Goal: Submit feedback/report problem

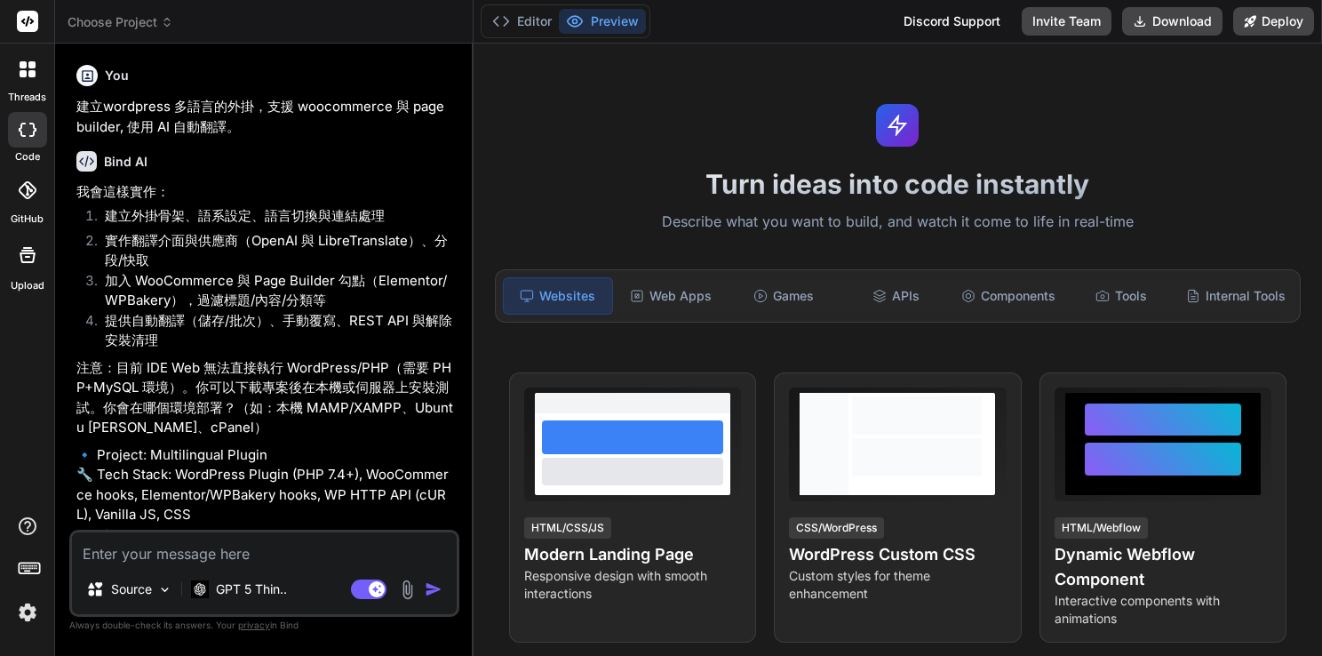
click at [21, 76] on icon at bounding box center [23, 73] width 7 height 7
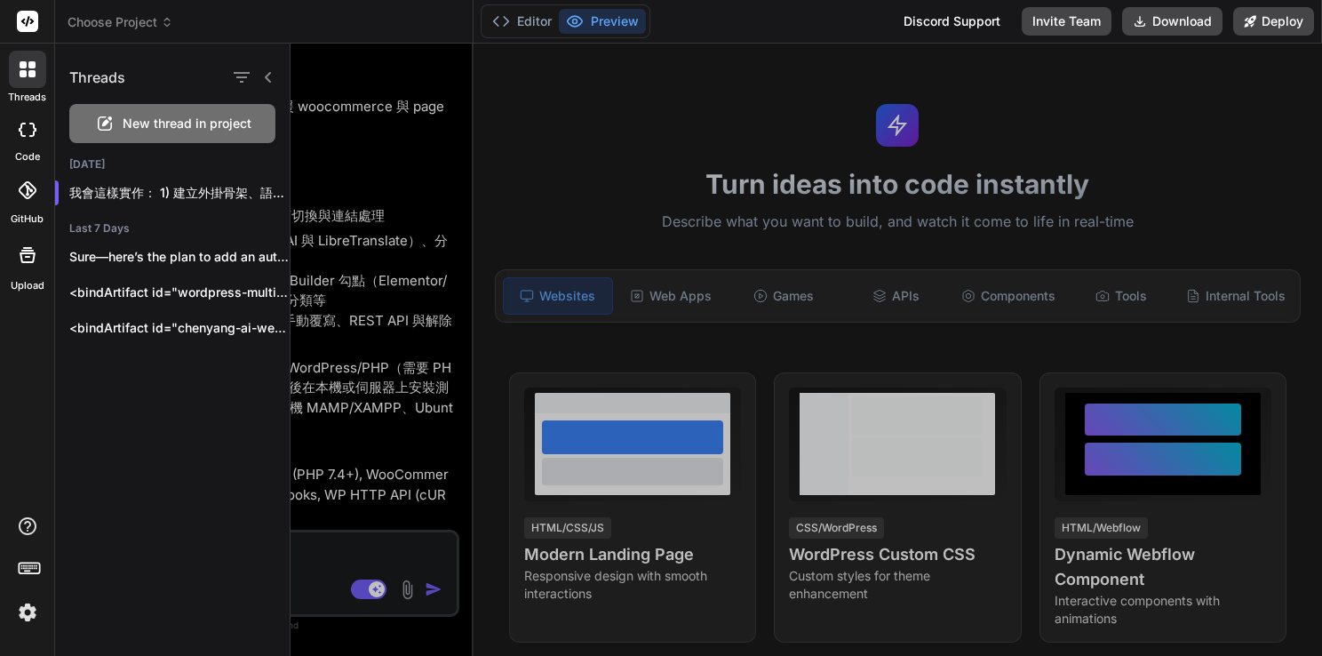
click at [116, 24] on span "Choose Project" at bounding box center [121, 22] width 106 height 18
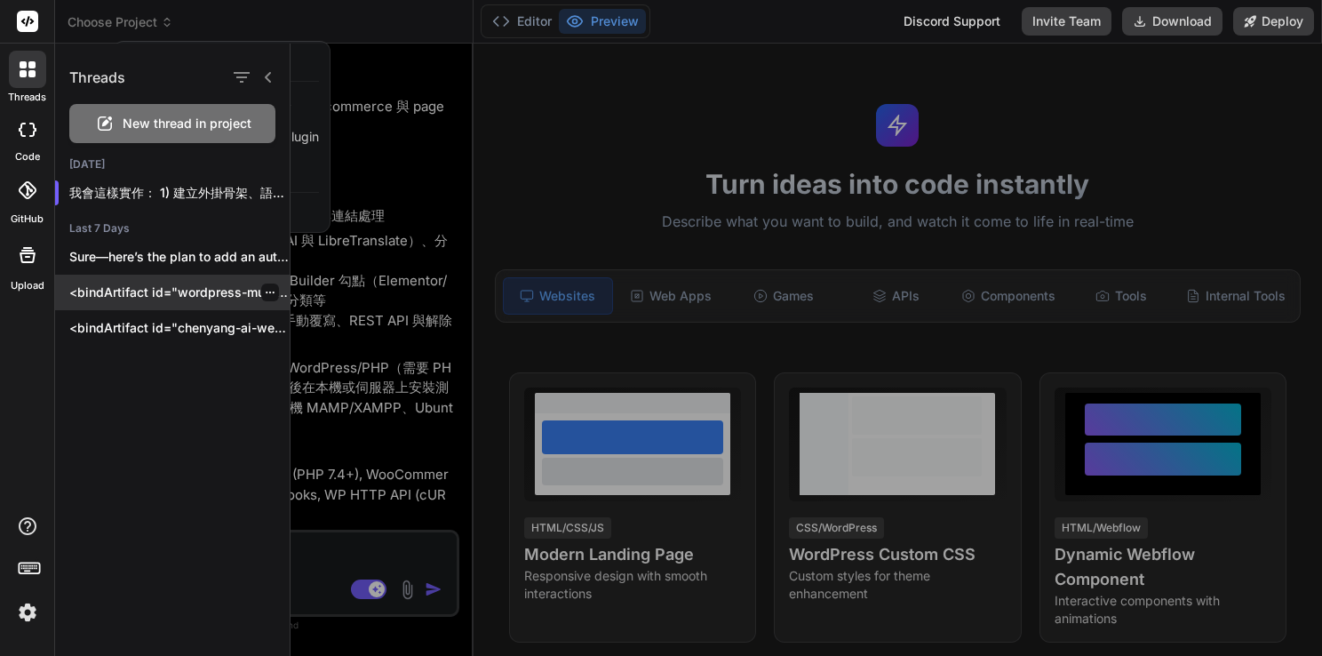
click at [195, 296] on p "<bindArtifact id="wordpress-multilingual-plugin" title="WordPress Multilingual …" at bounding box center [179, 292] width 220 height 18
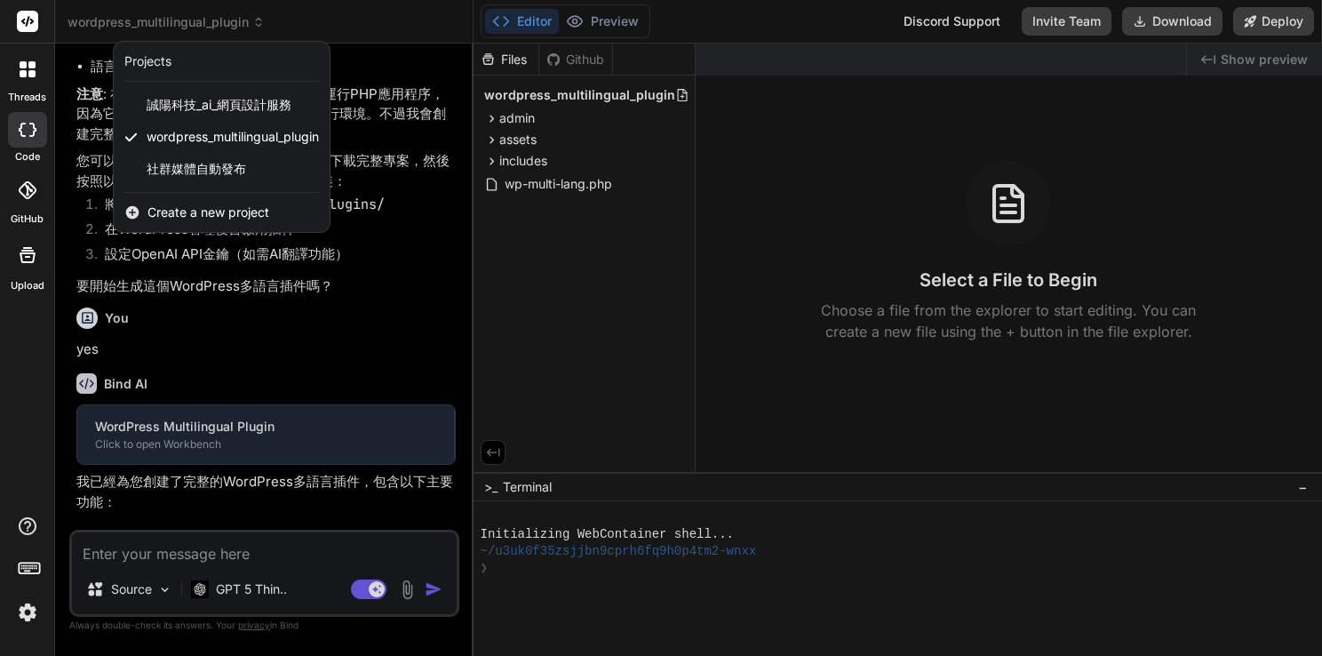
scroll to position [861, 0]
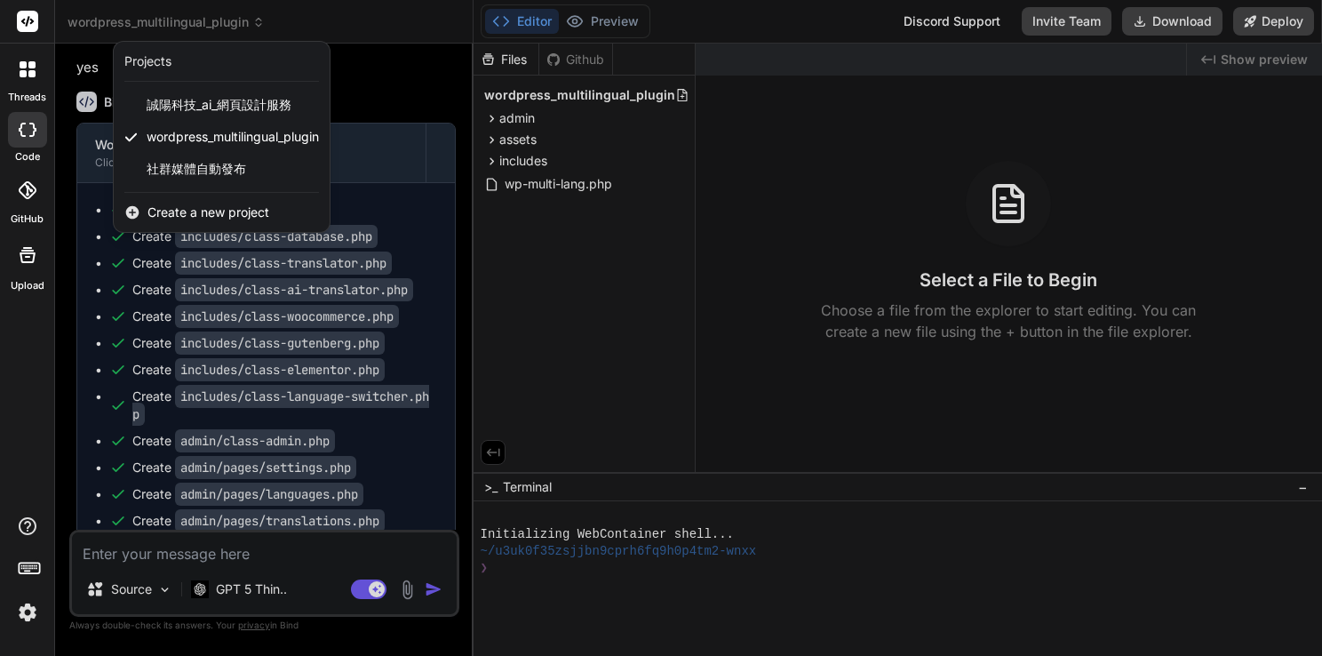
click at [377, 116] on div at bounding box center [661, 328] width 1322 height 656
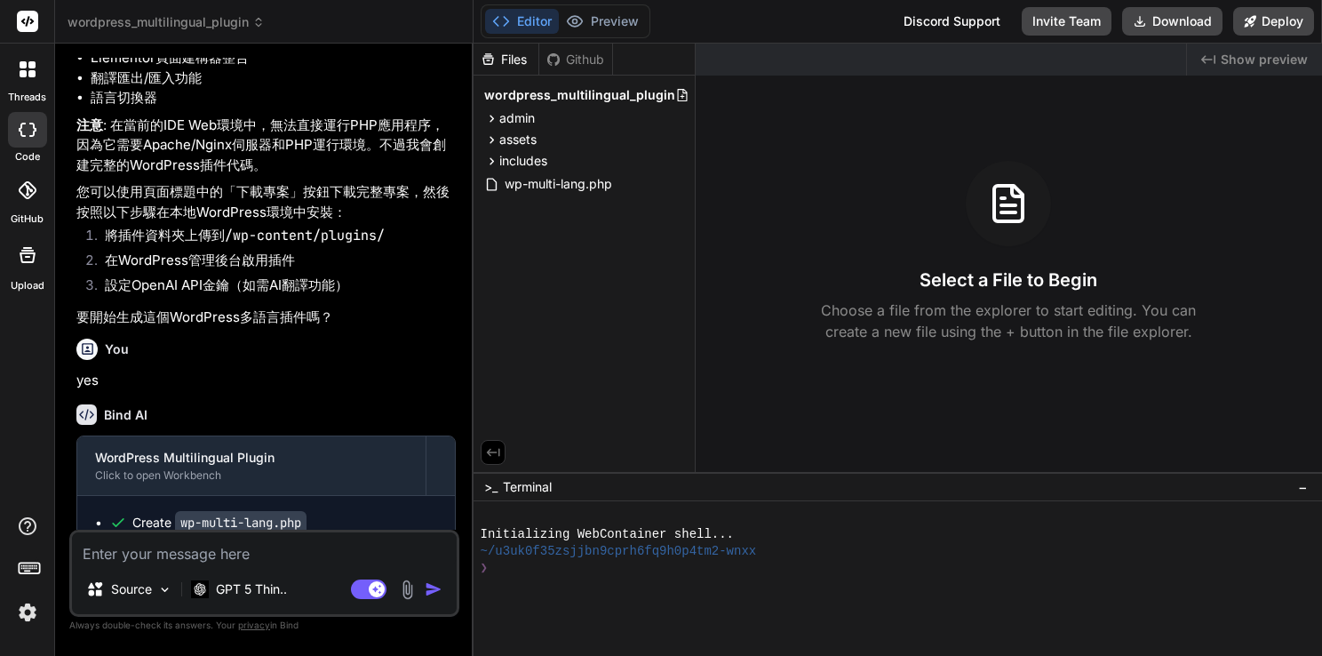
scroll to position [417, 0]
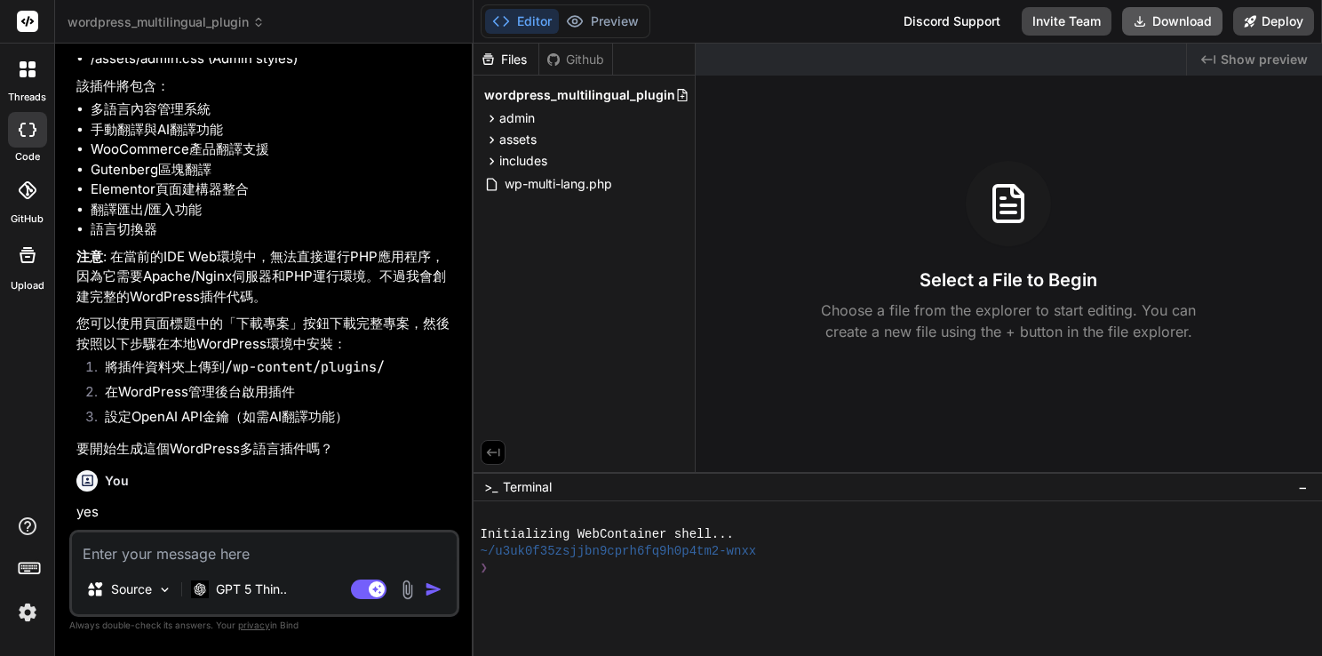
click at [1168, 27] on button "Download" at bounding box center [1172, 21] width 100 height 28
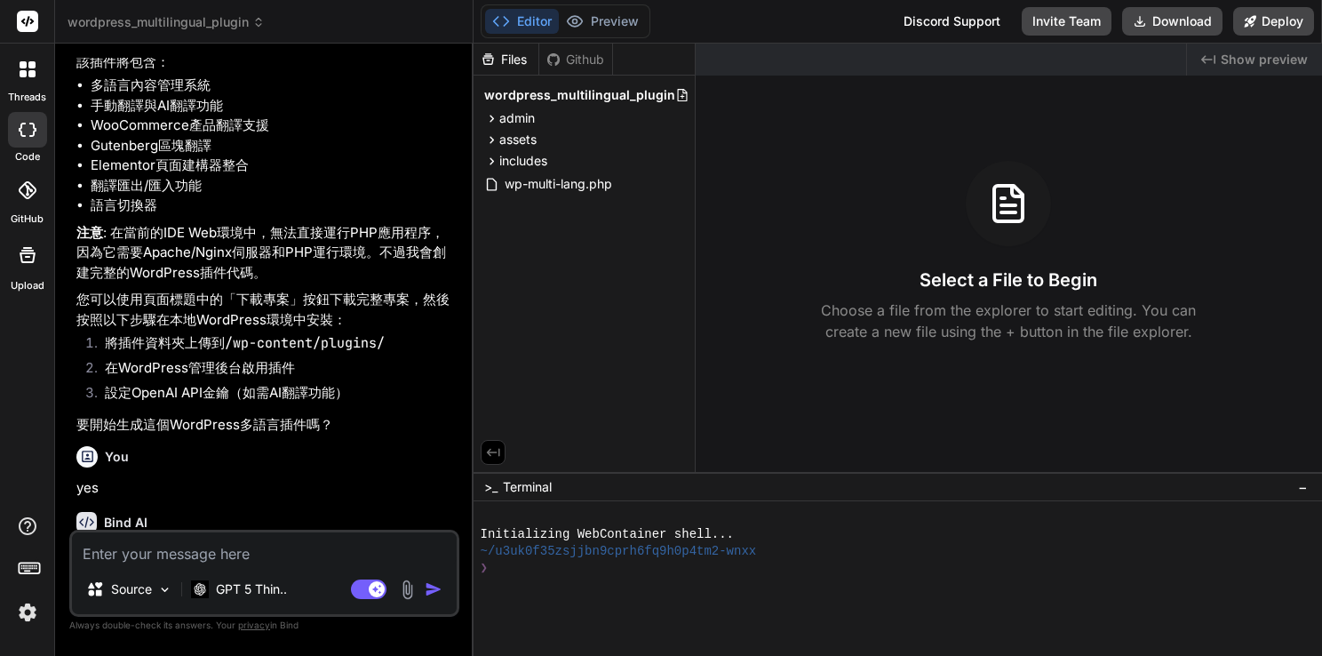
scroll to position [506, 0]
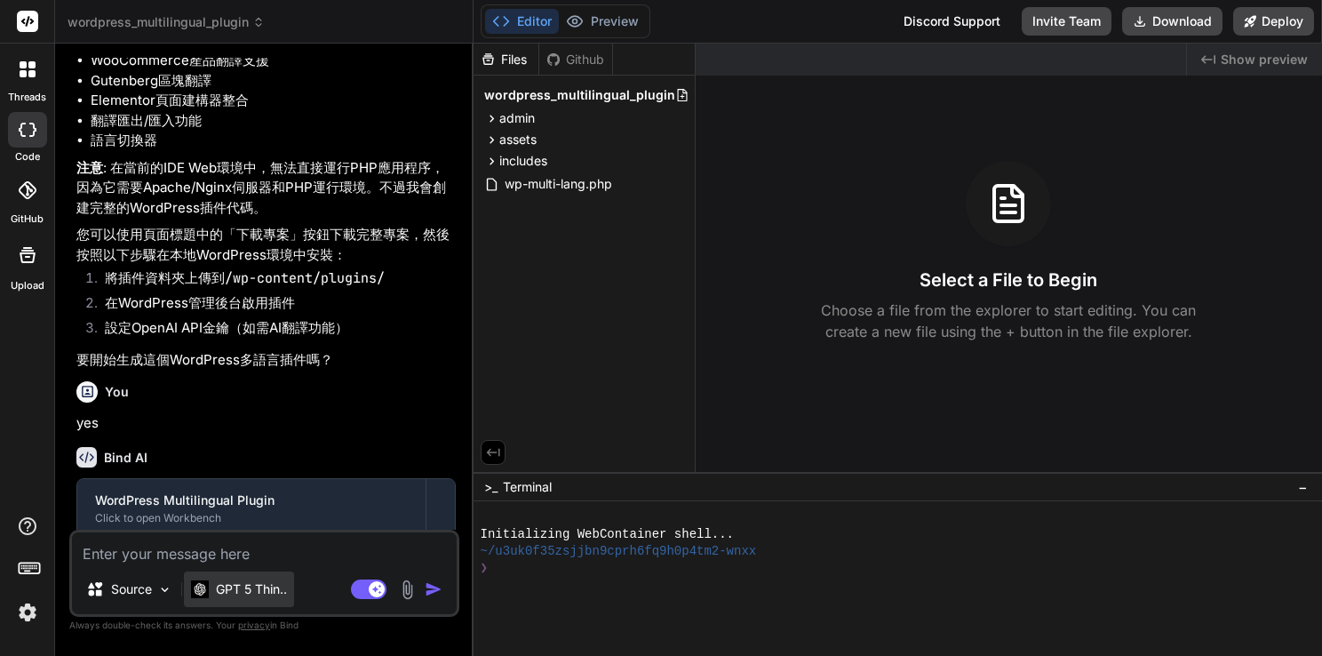
click at [243, 578] on div "GPT 5 Thin.." at bounding box center [239, 589] width 110 height 36
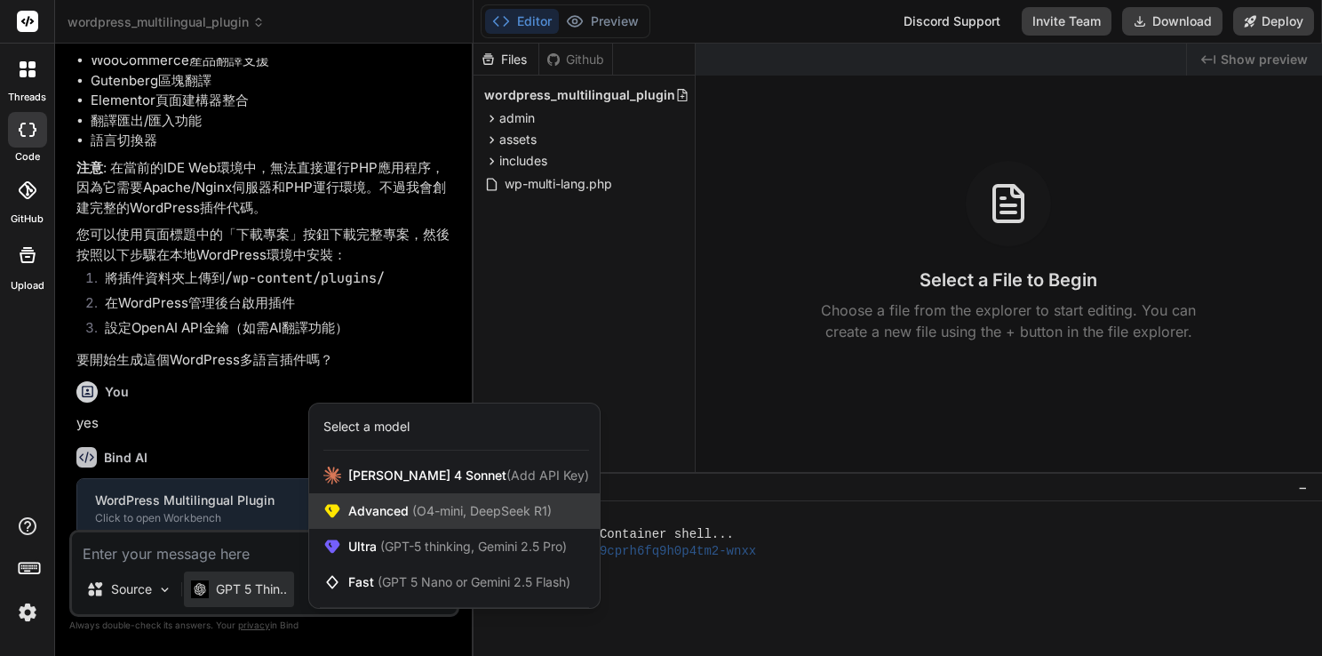
click at [383, 514] on span "Advanced (O4-mini, DeepSeek R1)" at bounding box center [449, 511] width 203 height 18
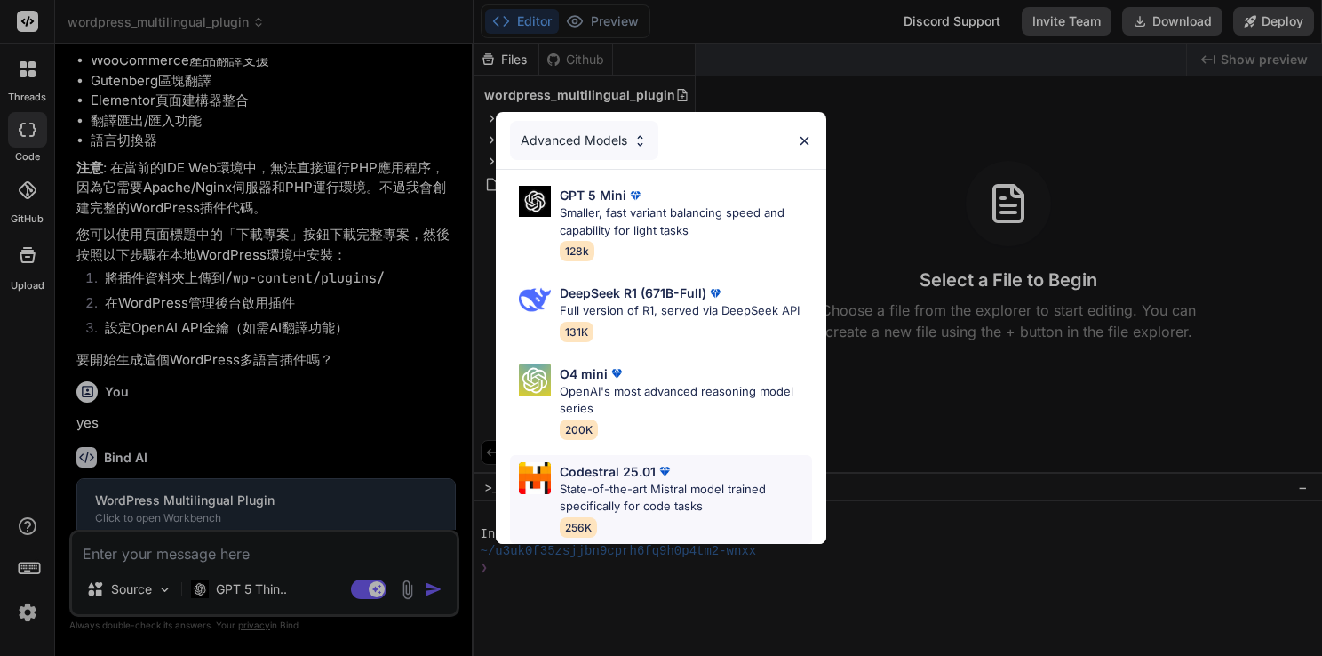
click at [647, 488] on p "State-of-the-art Mistral model trained specifically for code tasks" at bounding box center [686, 498] width 252 height 35
type textarea "x"
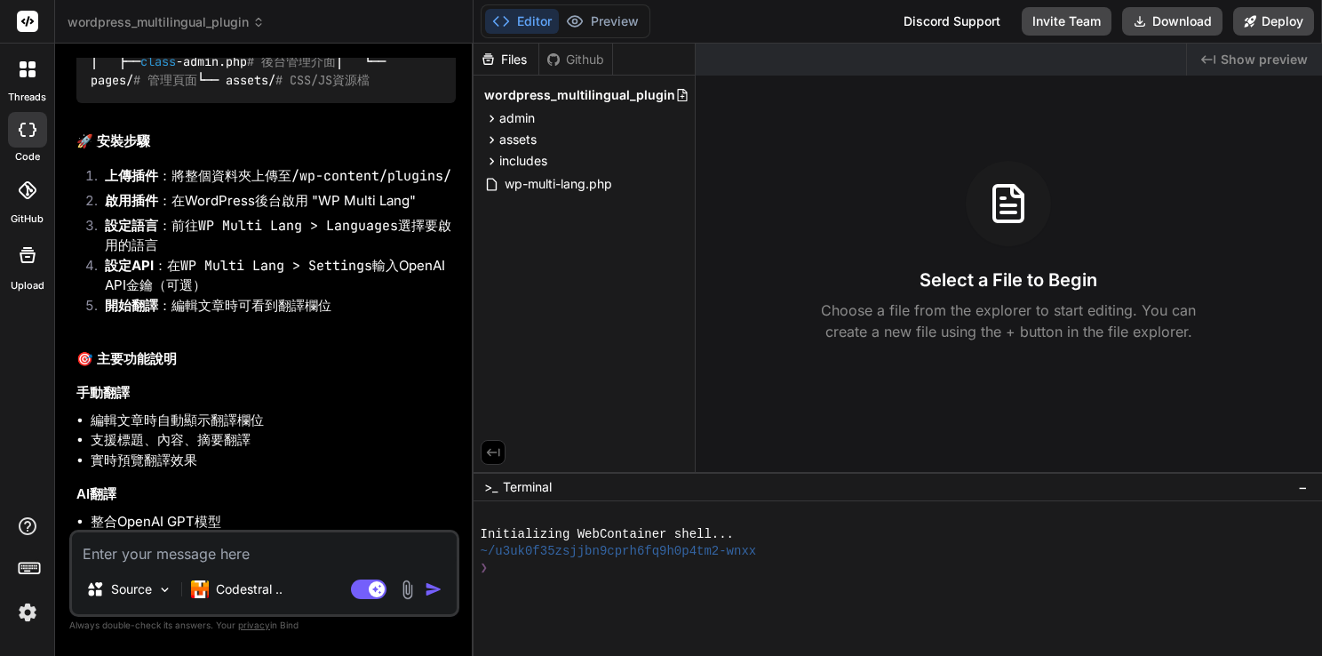
scroll to position [2582, 0]
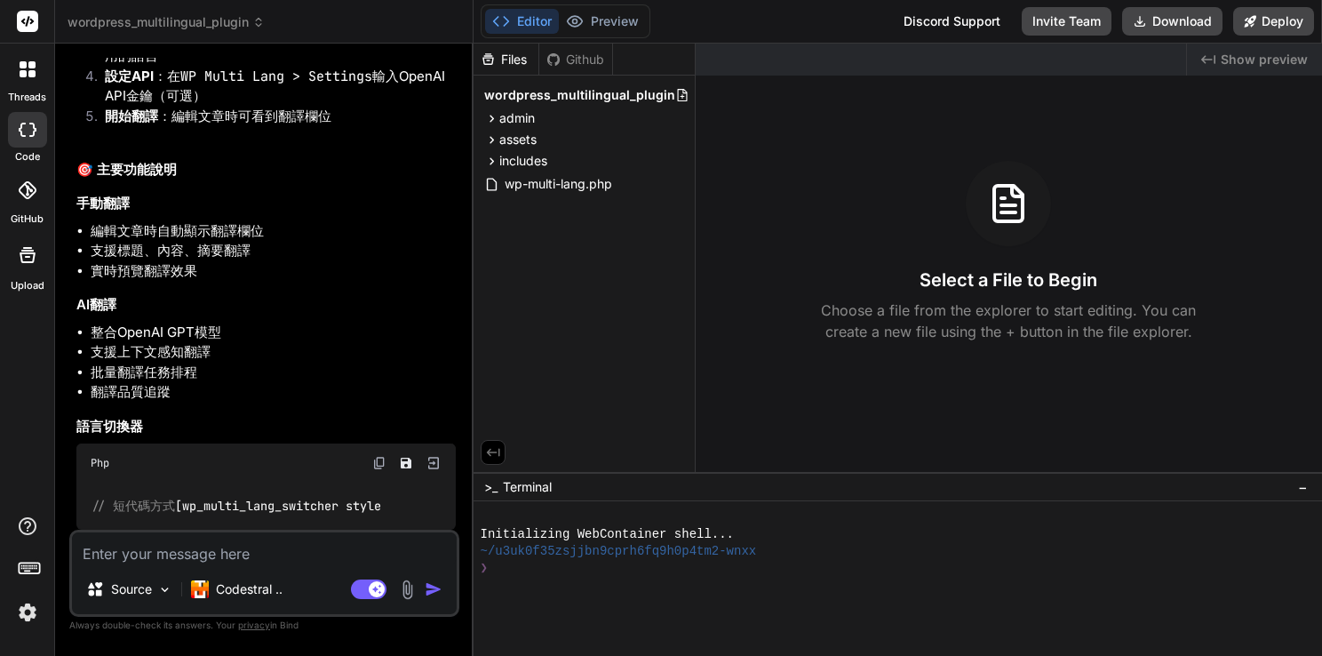
click at [185, 558] on textarea at bounding box center [264, 548] width 385 height 32
type textarea "C"
type textarea "x"
type textarea "Cㄇ"
type textarea "x"
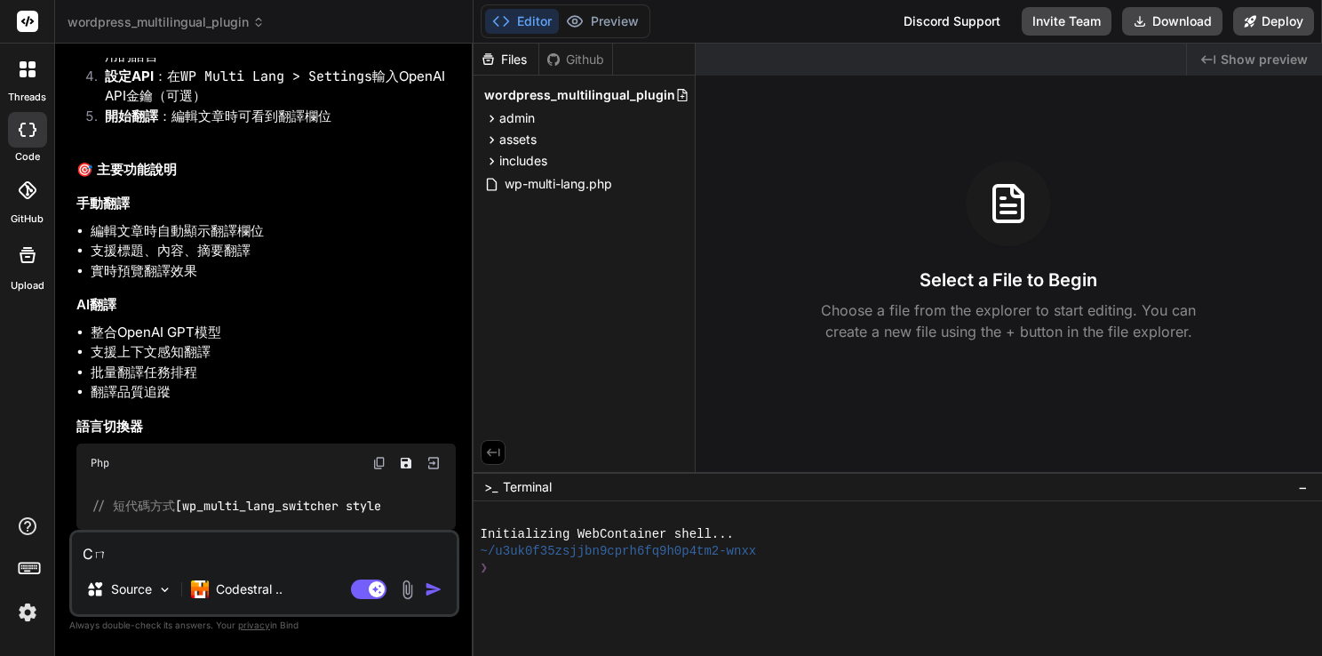
type textarea "C"
type textarea "x"
type textarea "Ca"
type textarea "x"
type textarea "Can"
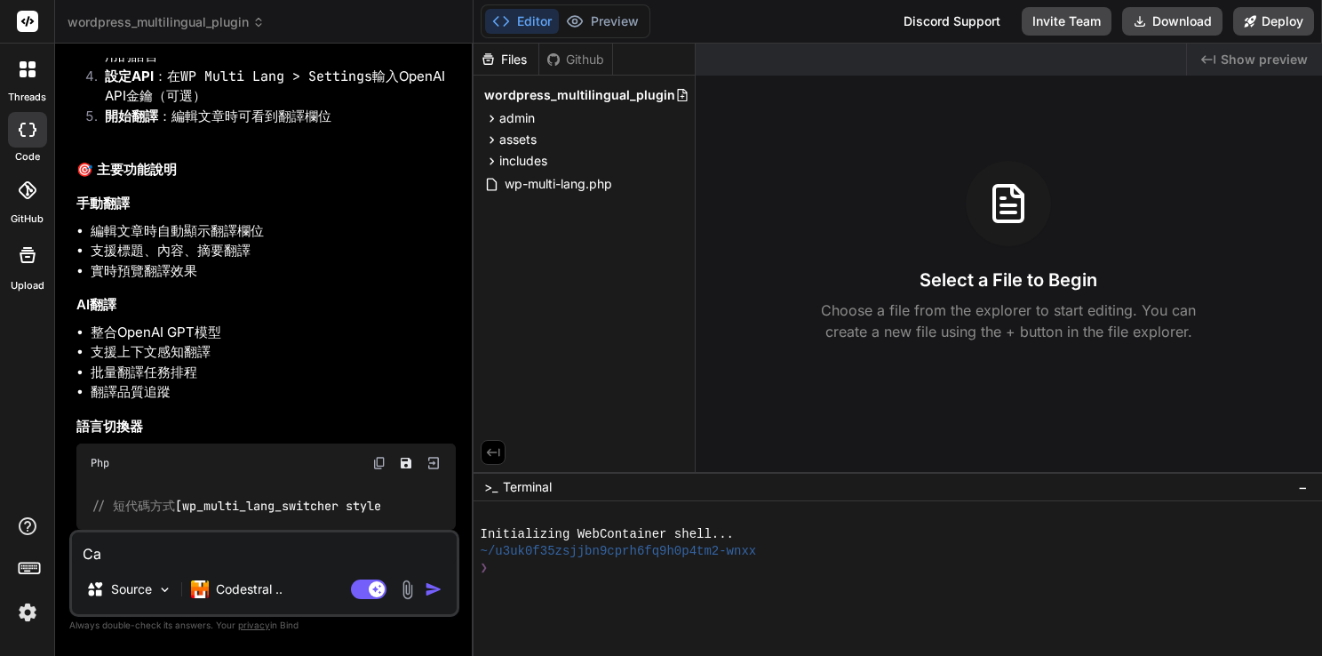
type textarea "x"
type textarea "Can'"
type textarea "x"
type textarea "Can't"
type textarea "x"
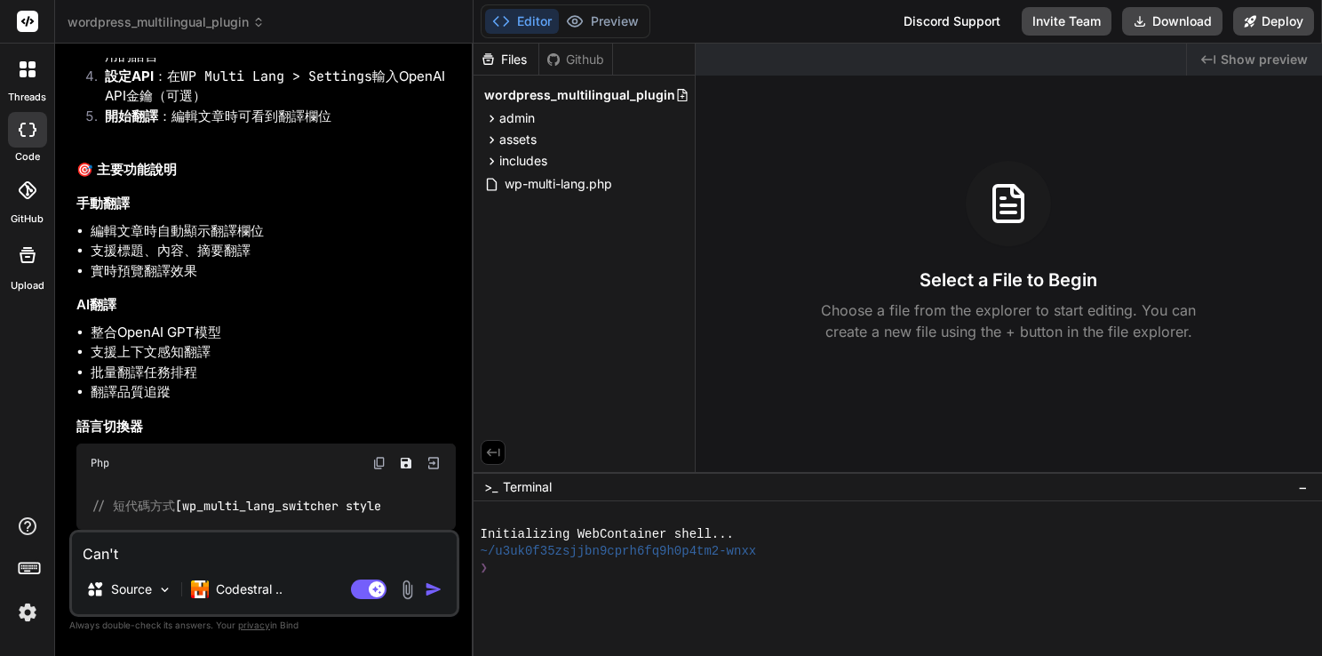
type textarea "Can't"
type textarea "x"
type textarea "Can't a"
type textarea "x"
type textarea "Can't ac"
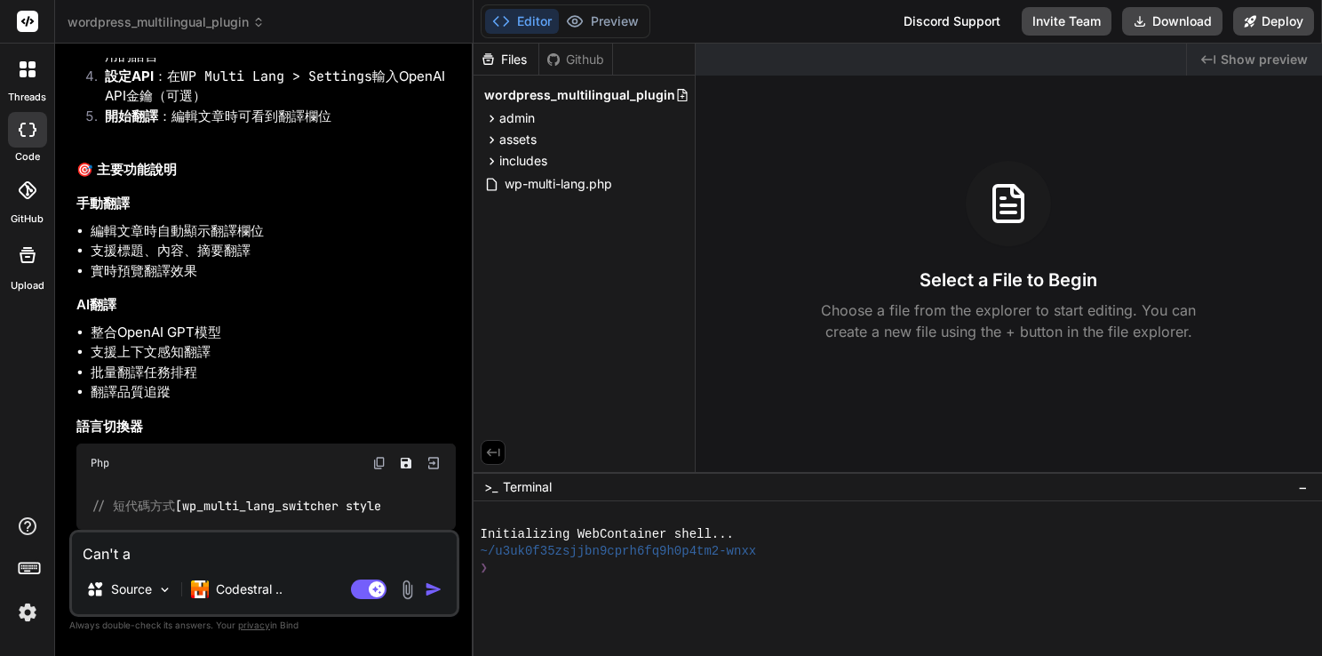
type textarea "x"
type textarea "Can't act"
type textarea "x"
type textarea "Can't acti"
type textarea "x"
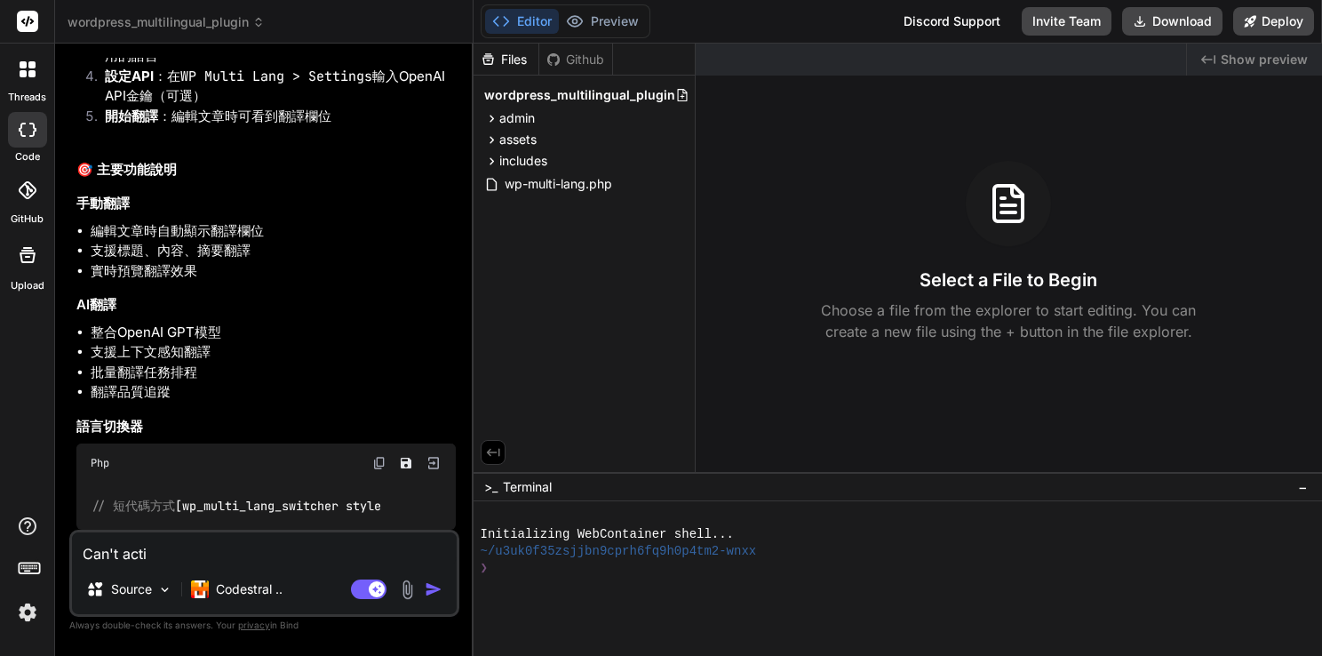
type textarea "Can't activ"
type textarea "x"
type textarea "Can't activa"
type textarea "x"
type textarea "Can't activat"
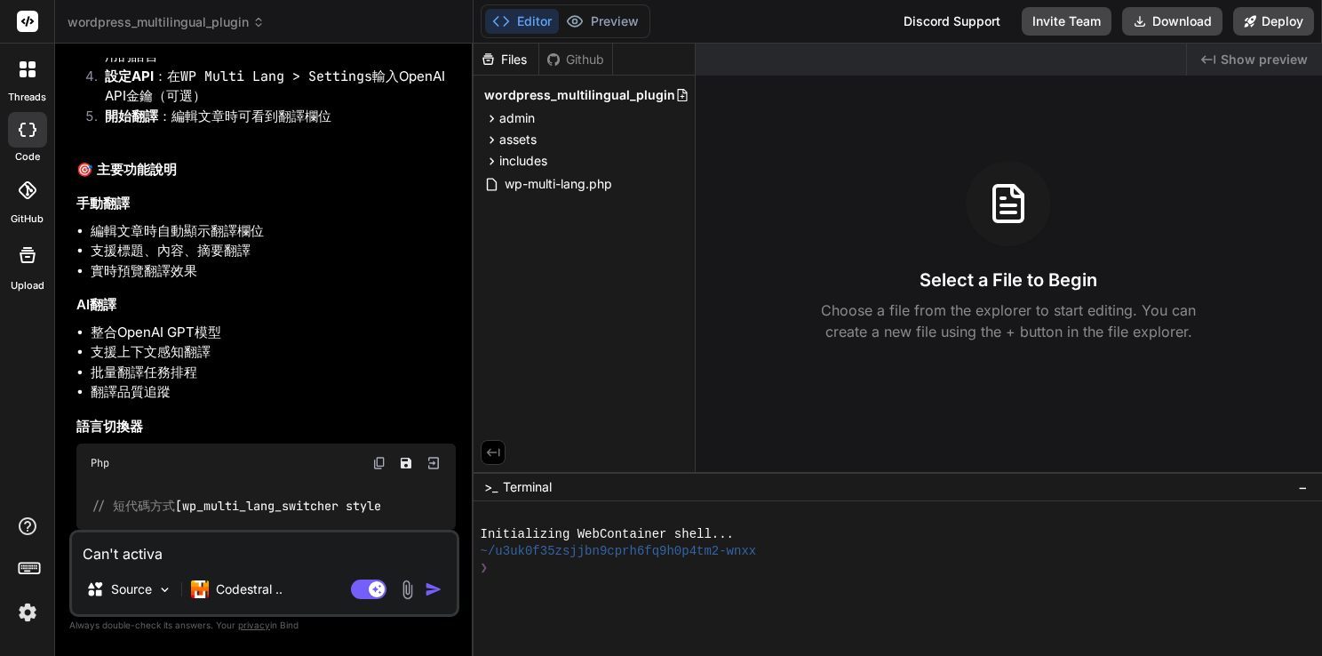
type textarea "x"
type textarea "Can't activate"
type textarea "x"
type textarea "Can't activate"
type textarea "x"
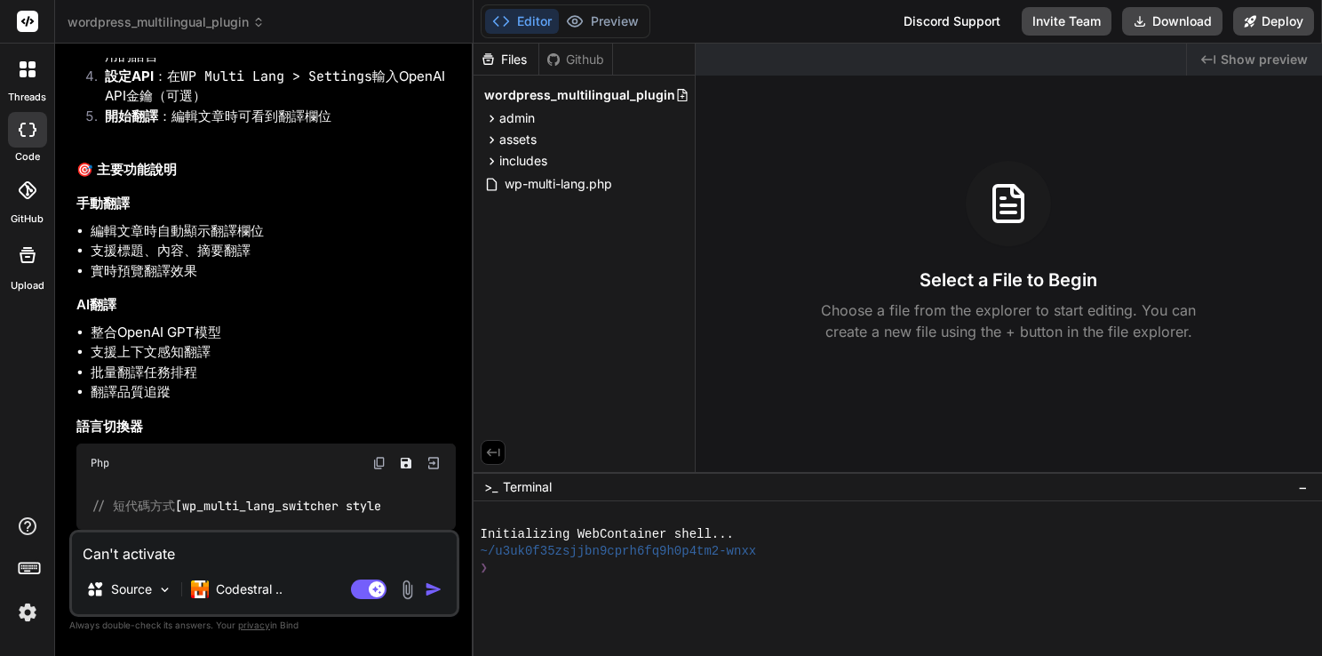
type textarea "Can't activate"
type textarea "x"
type textarea "Can't activate,"
type textarea "x"
type textarea "Can't activate,"
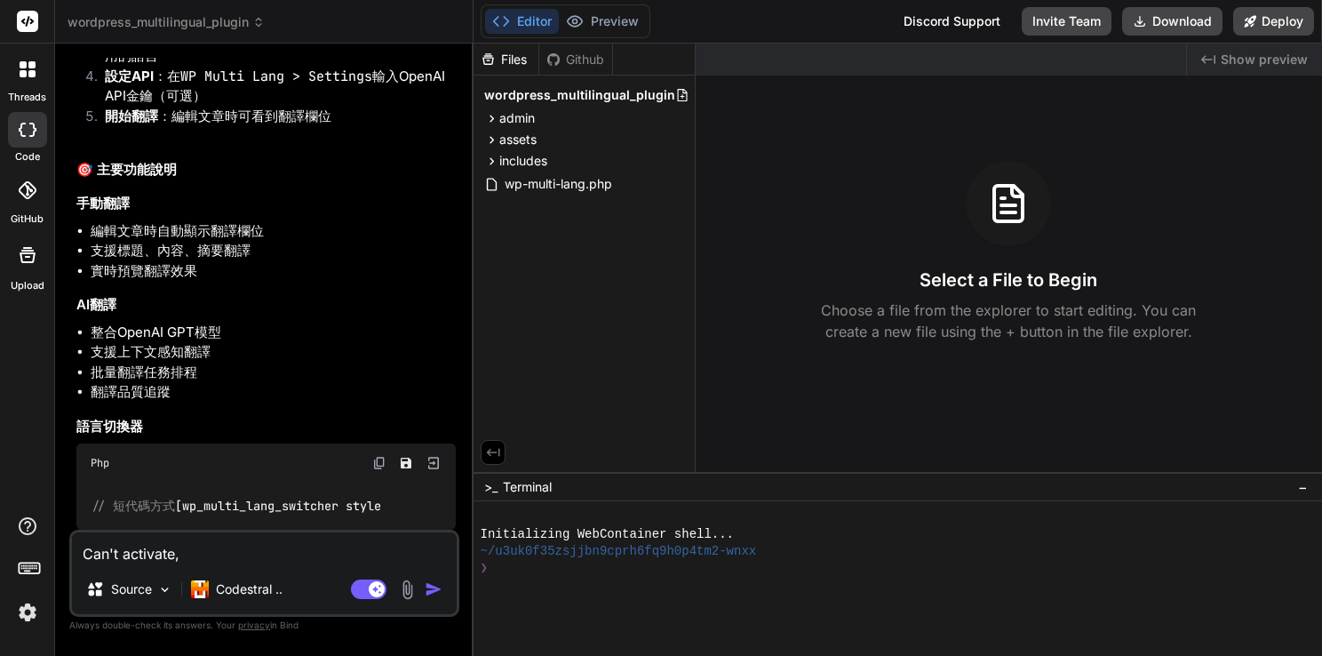
type textarea "x"
type textarea "Can't activate, p"
type textarea "x"
type textarea "Can't activate, pl"
type textarea "x"
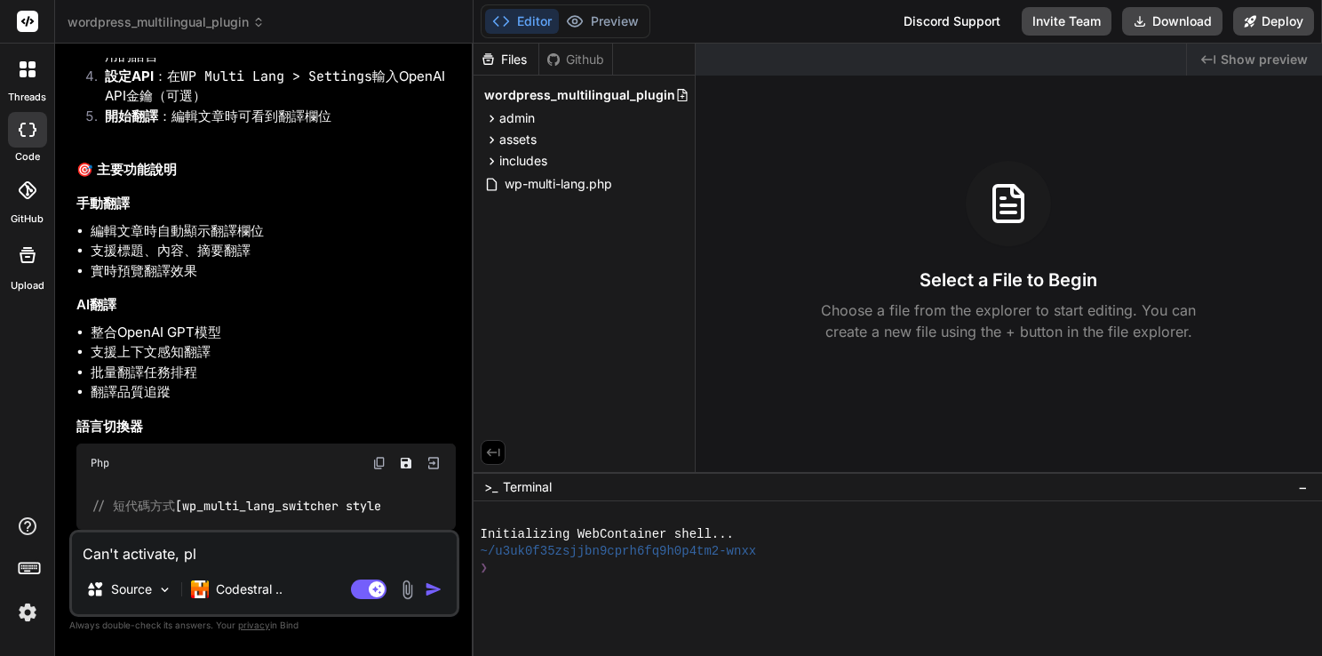
type textarea "Can't activate, ple"
type textarea "x"
type textarea "Can't activate, plea"
type textarea "x"
type textarea "Can't activate, pleas"
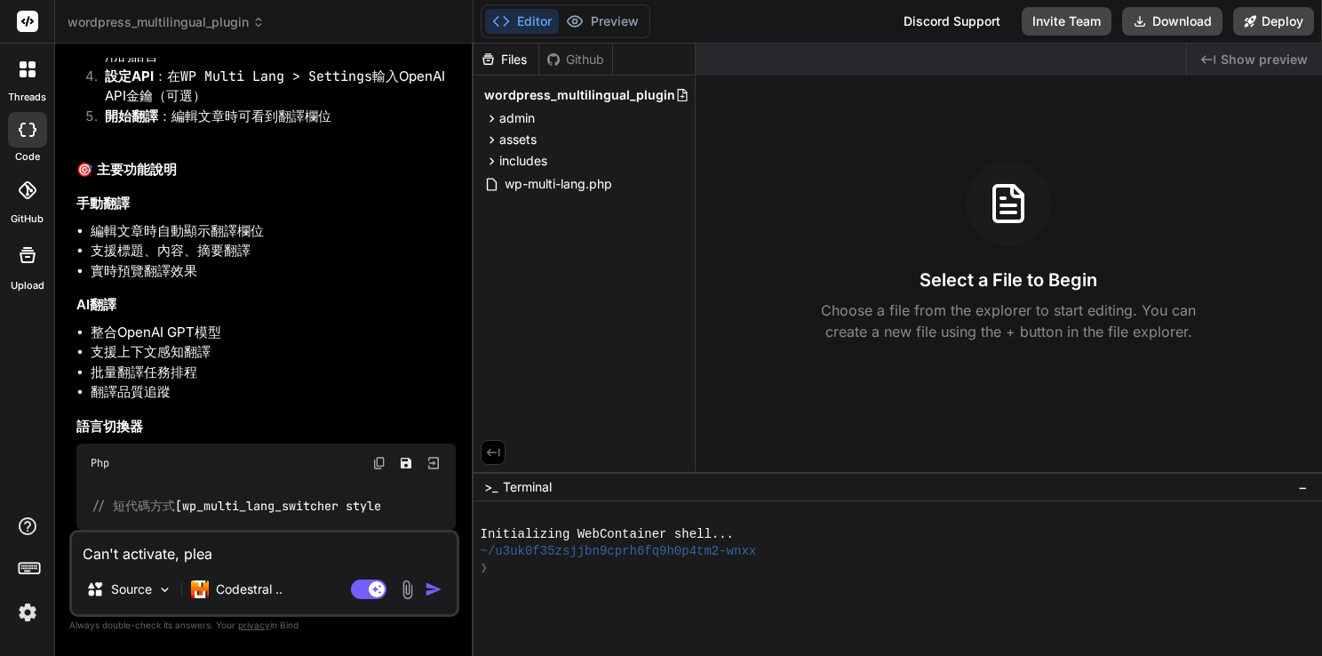
type textarea "x"
type textarea "Can't activate, please"
type textarea "x"
type textarea "Can't activate, please"
type textarea "x"
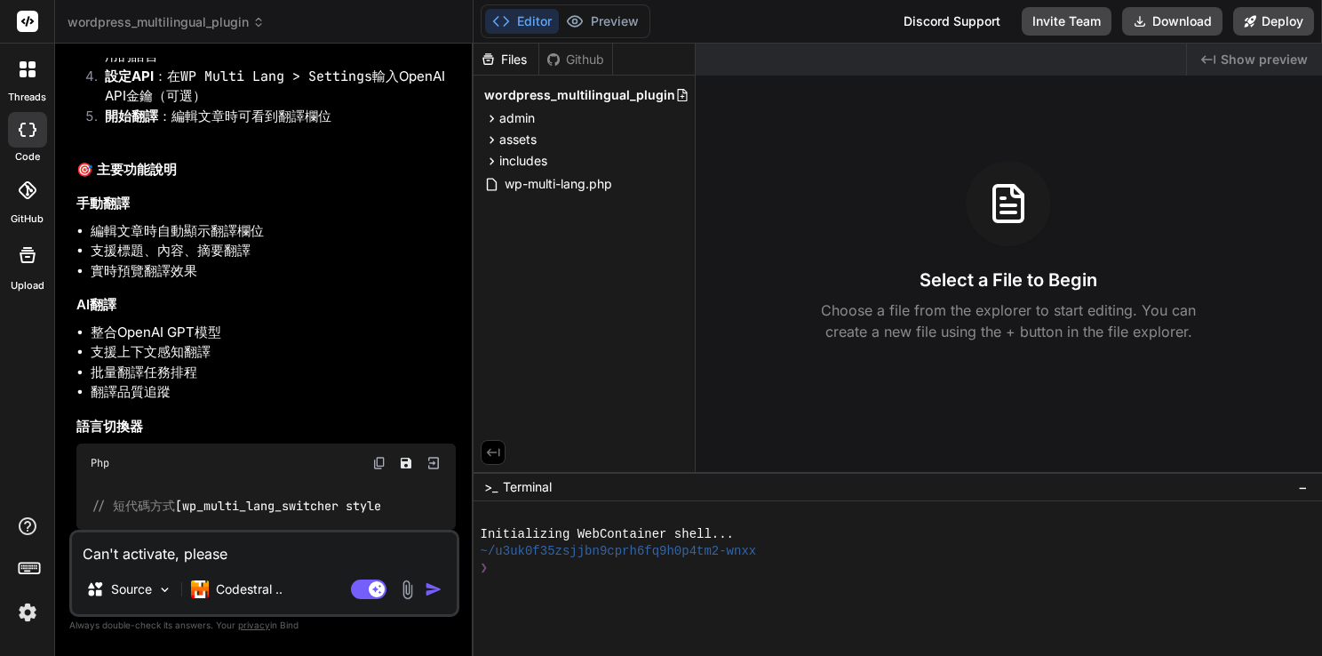
type textarea "Can't activate, please f"
type textarea "x"
type textarea "Can't activate, please fi"
type textarea "x"
type textarea "Can't activate, please fix"
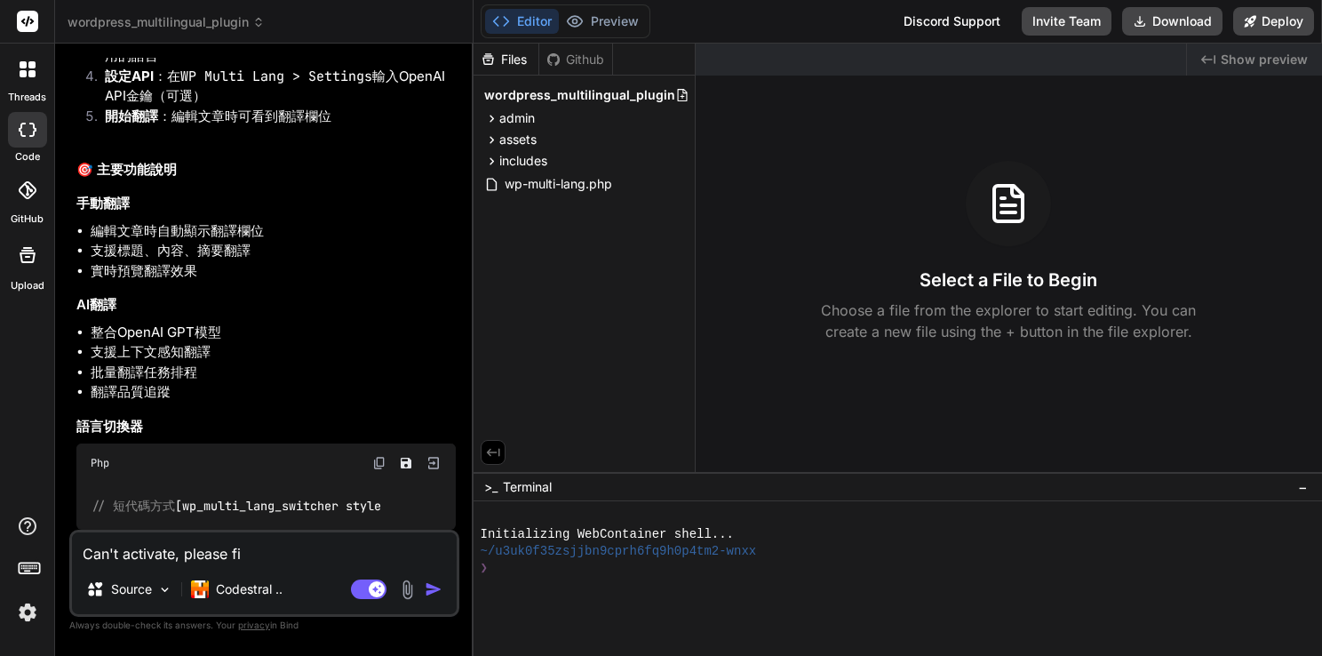
type textarea "x"
type textarea "Can't activate, please fix"
type textarea "x"
type textarea "Can't activate, please fix i"
type textarea "x"
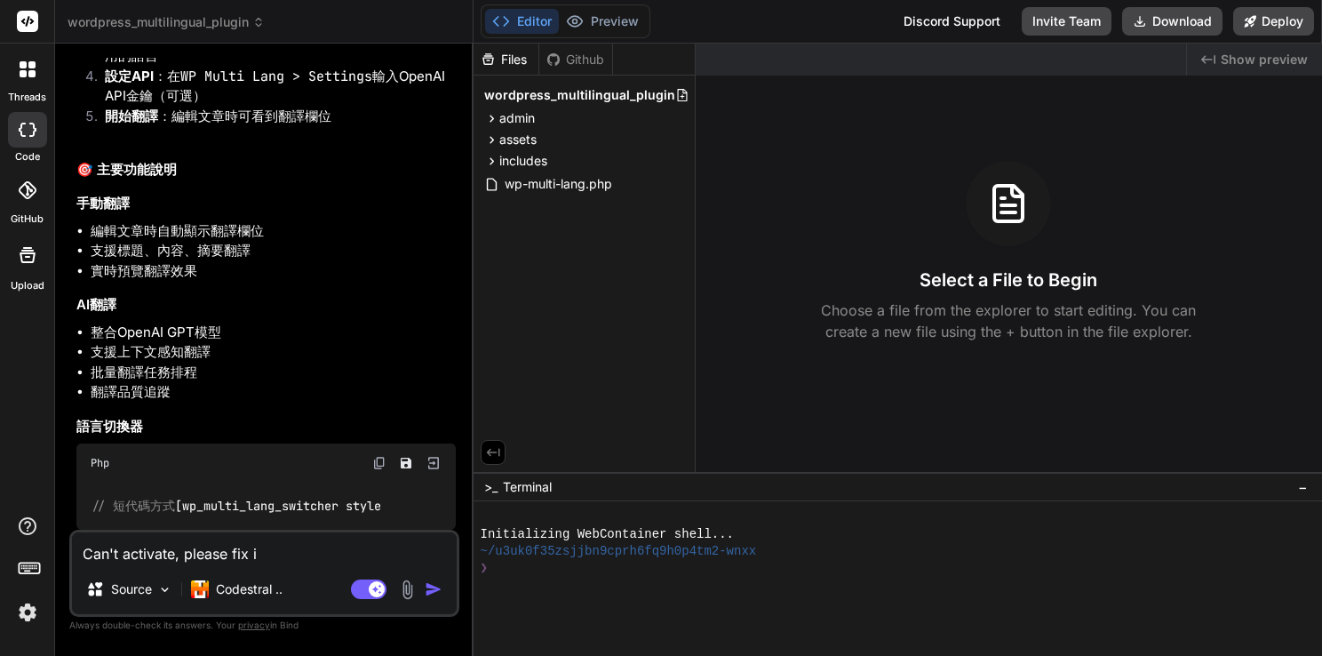
type textarea "Can't activate, please fix it"
type textarea "x"
type textarea "Can't activate, please fix it."
type textarea "x"
type textarea "Can't activate, please fix it."
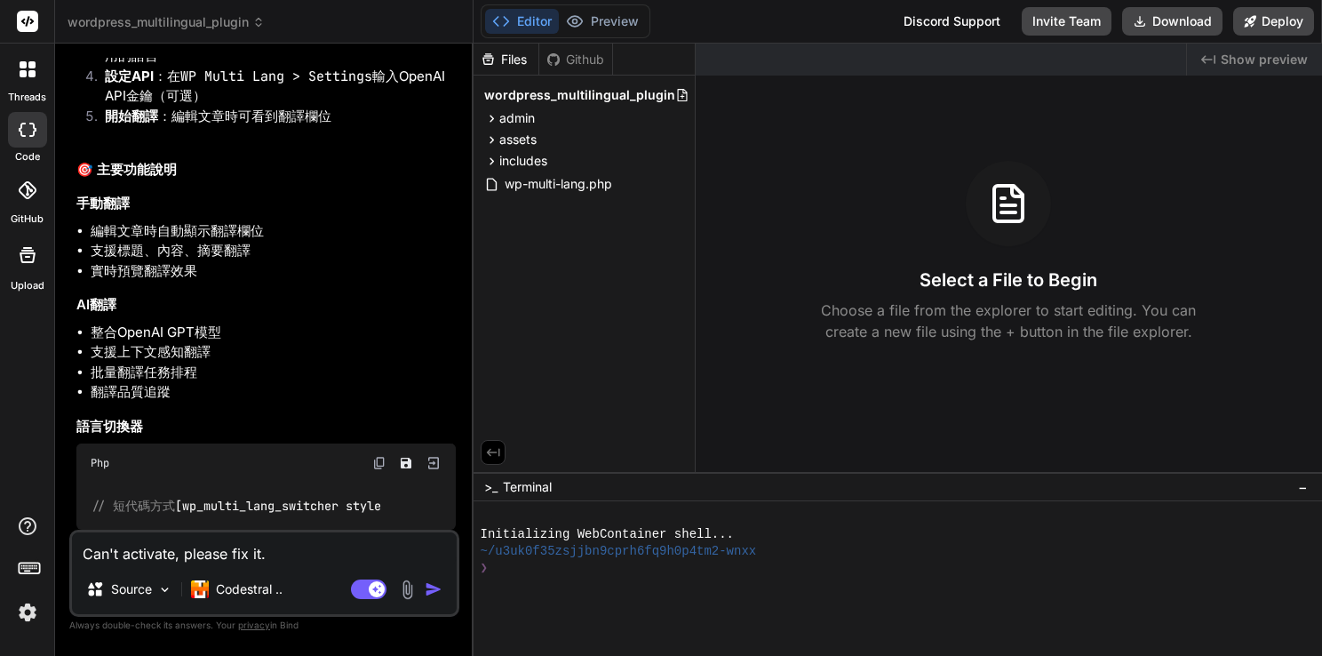
click at [427, 588] on img "button" at bounding box center [434, 589] width 18 height 18
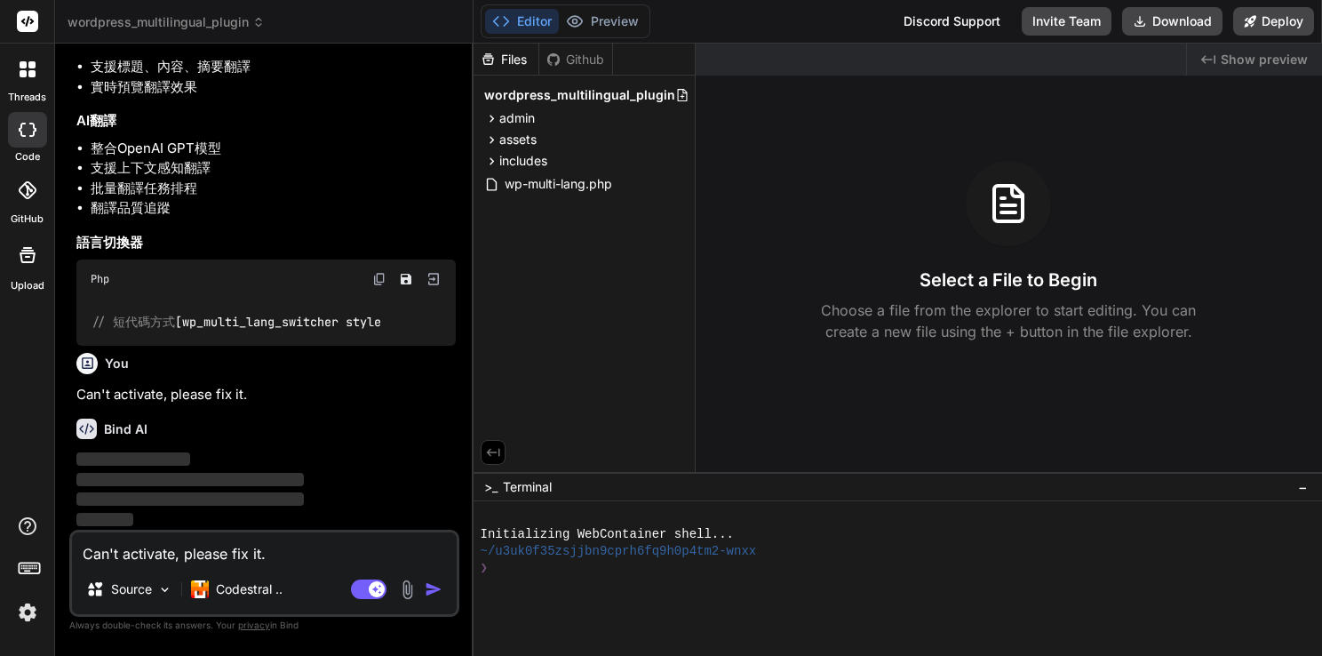
scroll to position [2766, 0]
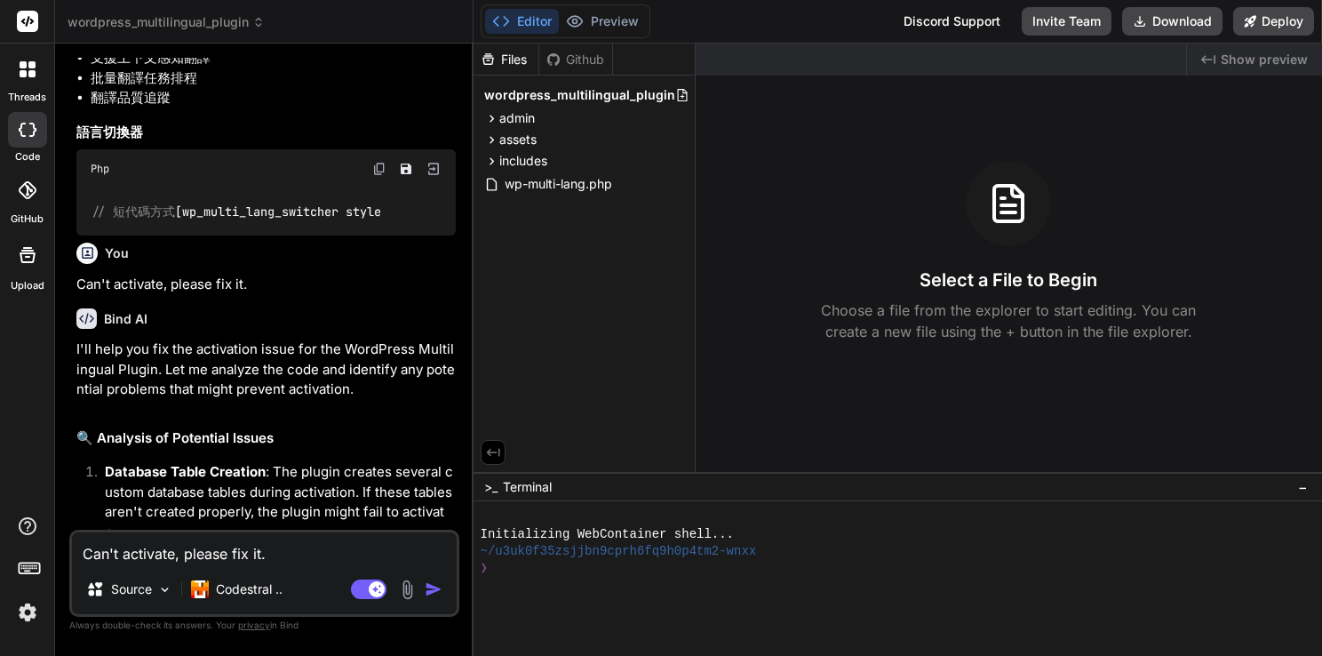
type textarea "x"
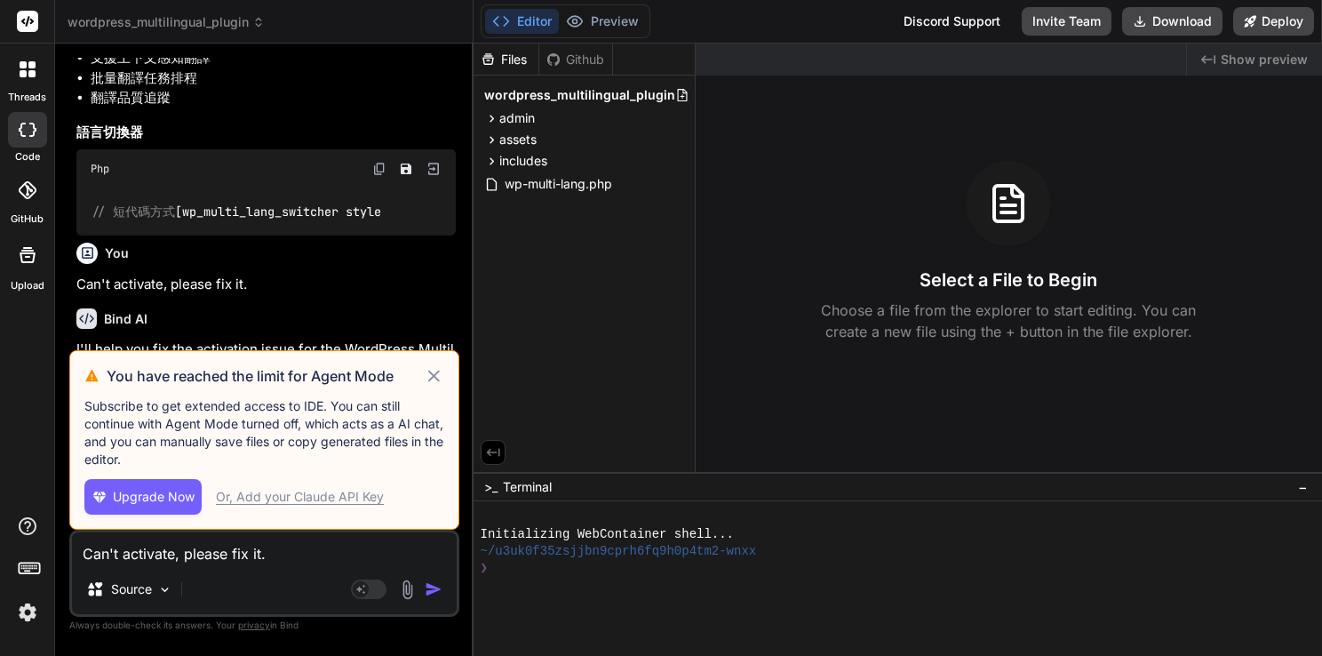
click at [139, 558] on textarea "Can't activate, please fix it." at bounding box center [264, 548] width 385 height 32
paste textarea "Plugin could not be activated because it triggered a fatal error."
type textarea "Plugin could not be activated because it triggered a fatal error."
type textarea "x"
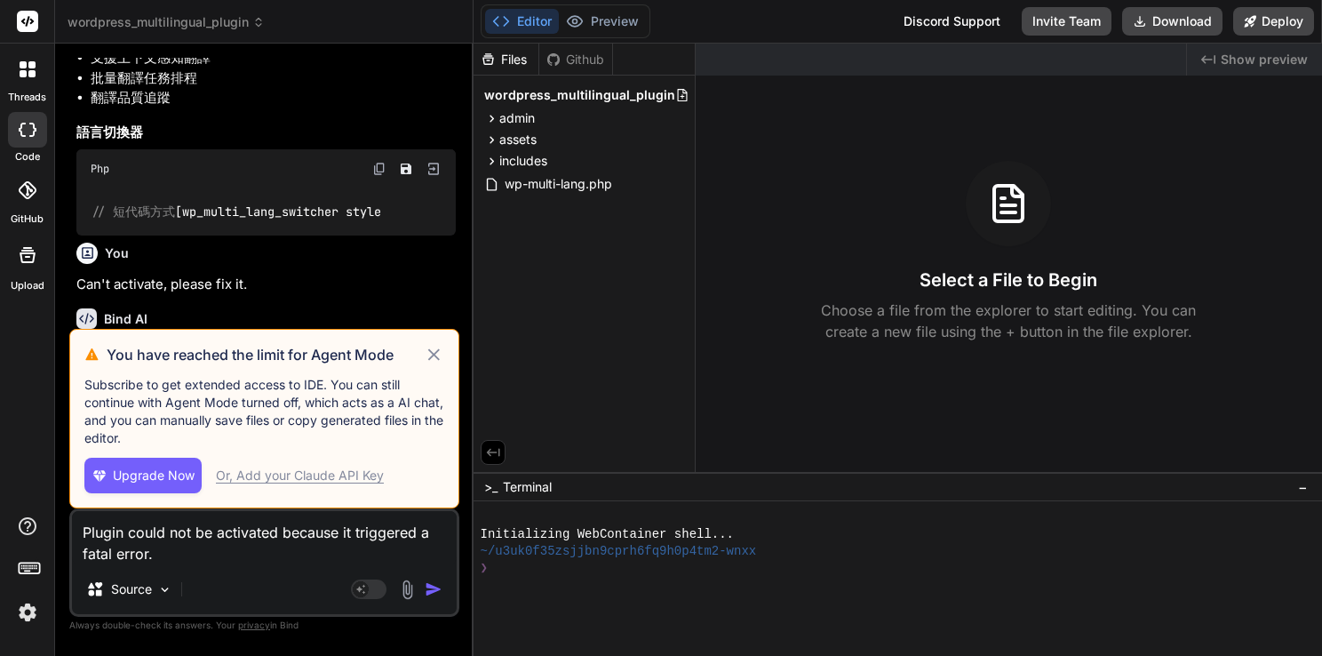
type textarea "Plugin could not be activated because it triggered a fatal error."
click at [280, 188] on div "Php" at bounding box center [265, 168] width 379 height 39
click at [431, 360] on icon at bounding box center [434, 354] width 20 height 21
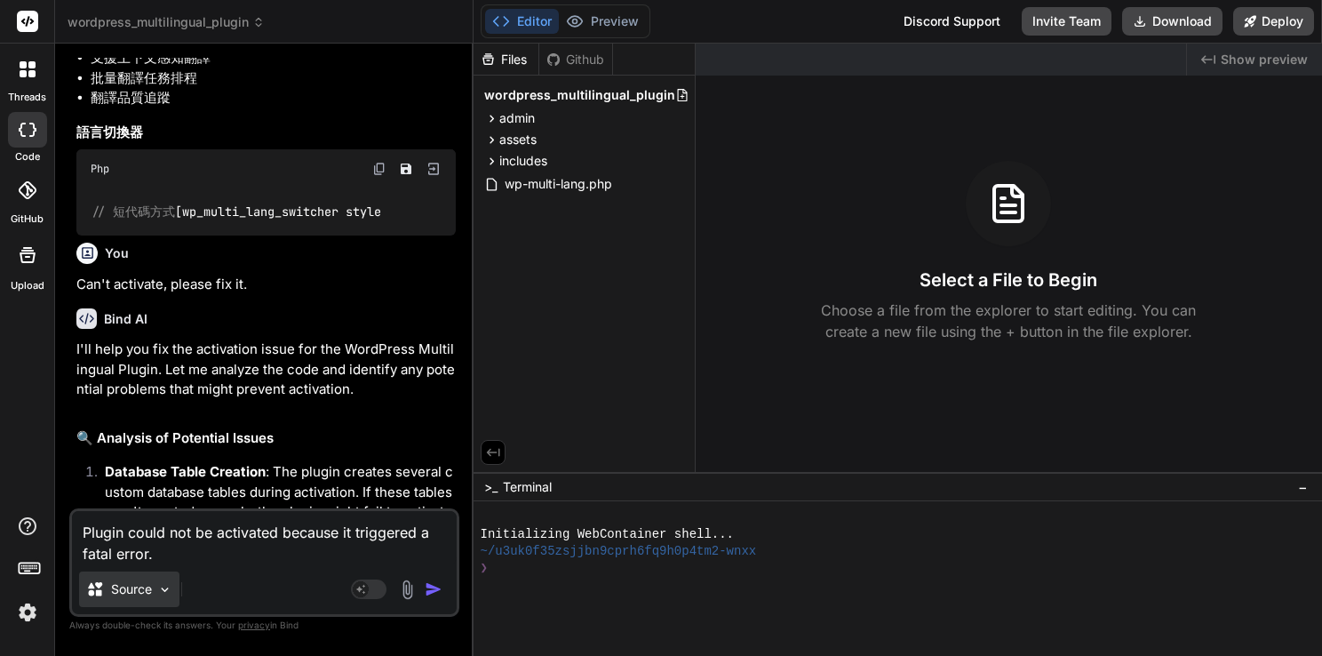
click at [152, 594] on p "Source" at bounding box center [131, 589] width 41 height 18
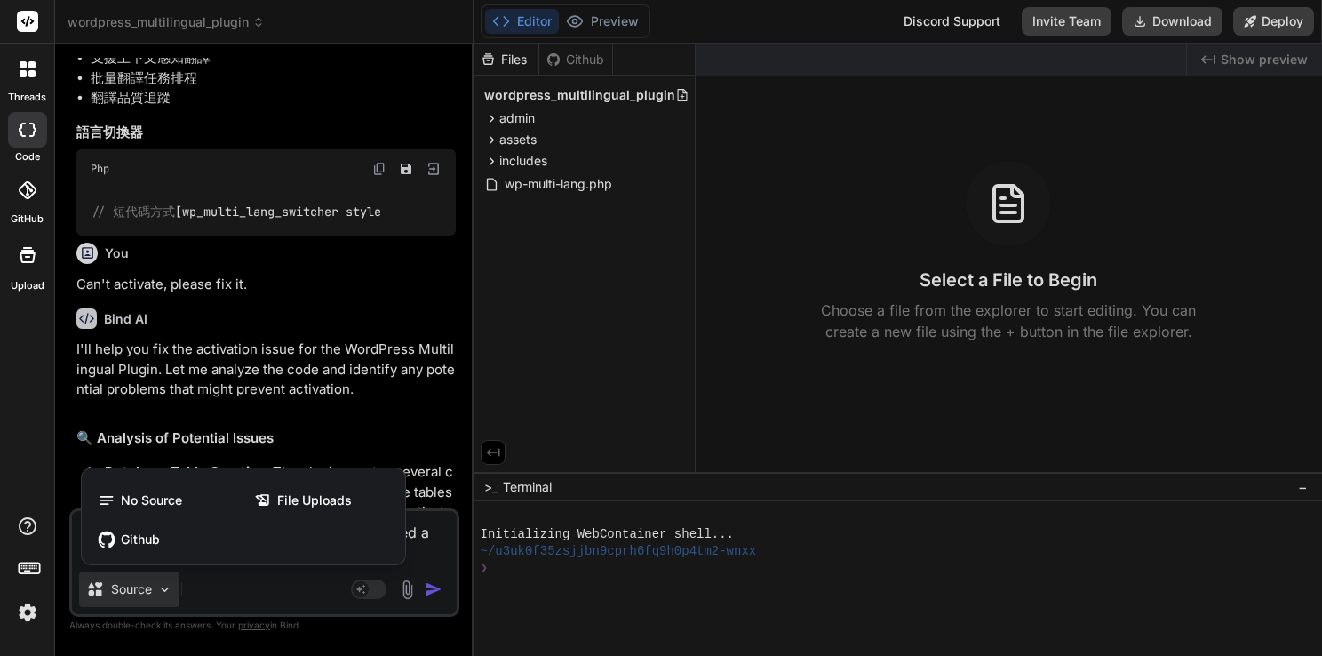
click at [153, 594] on div at bounding box center [661, 328] width 1322 height 656
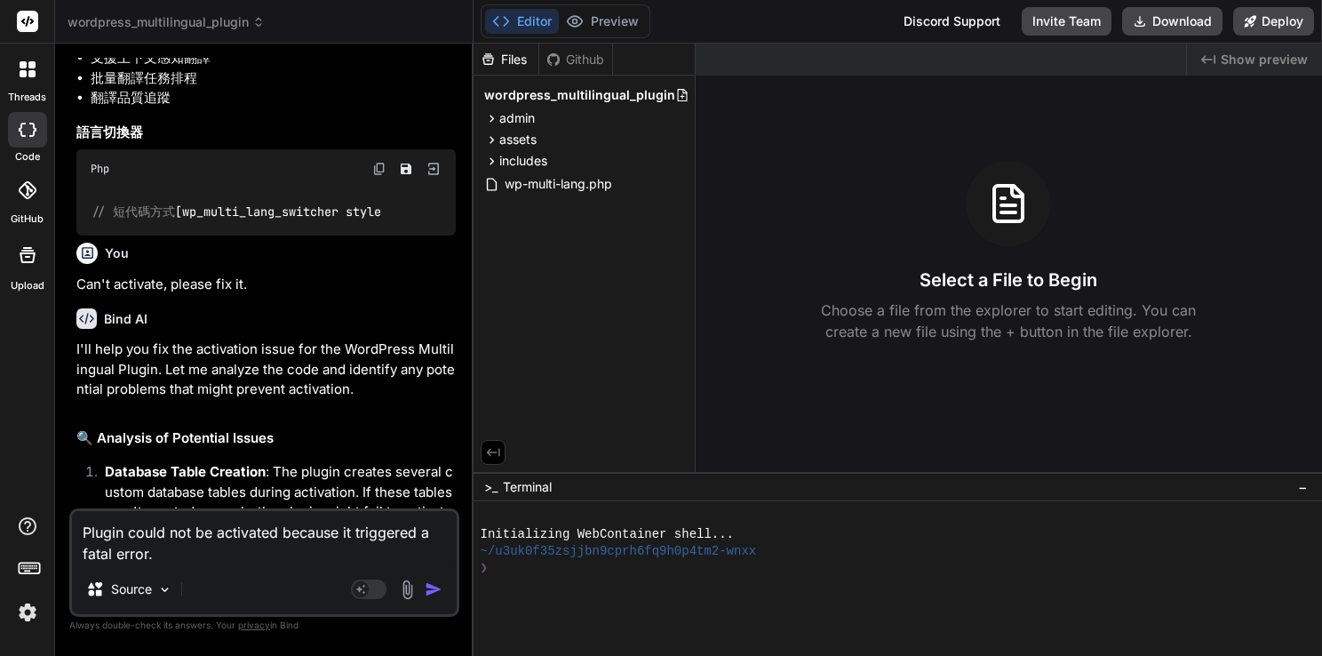
click at [211, 595] on div "Source" at bounding box center [264, 592] width 385 height 43
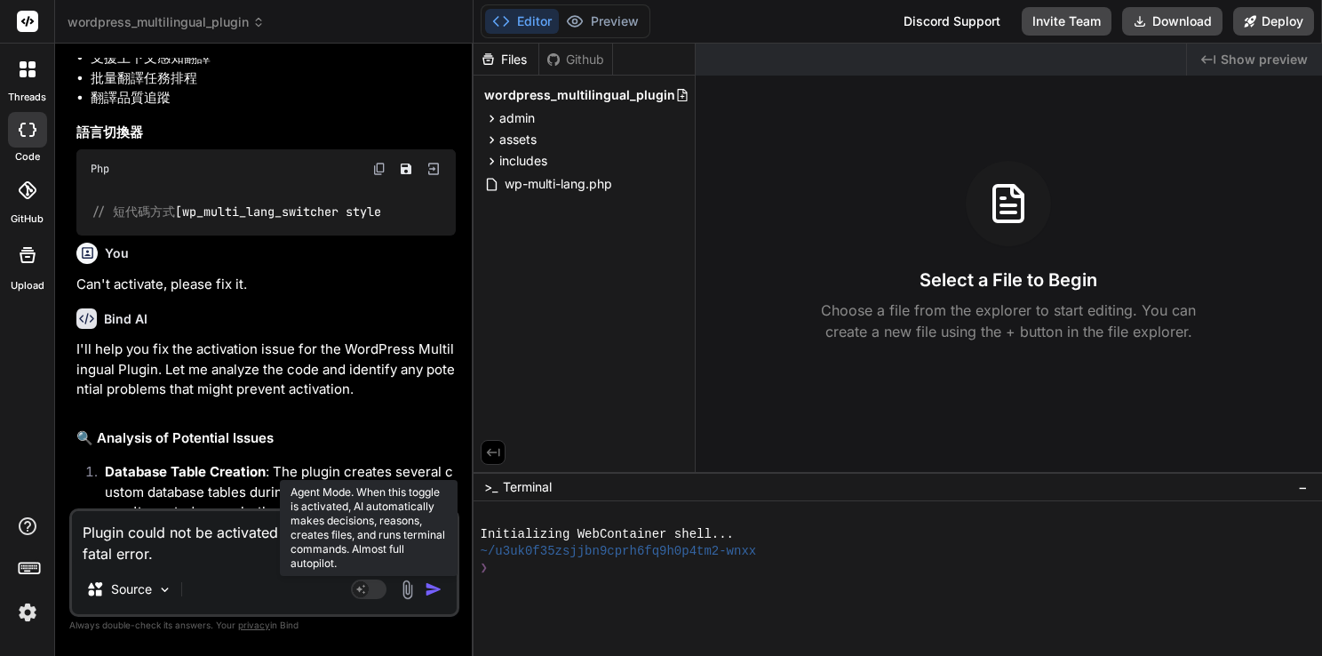
click at [363, 585] on icon at bounding box center [360, 588] width 9 height 9
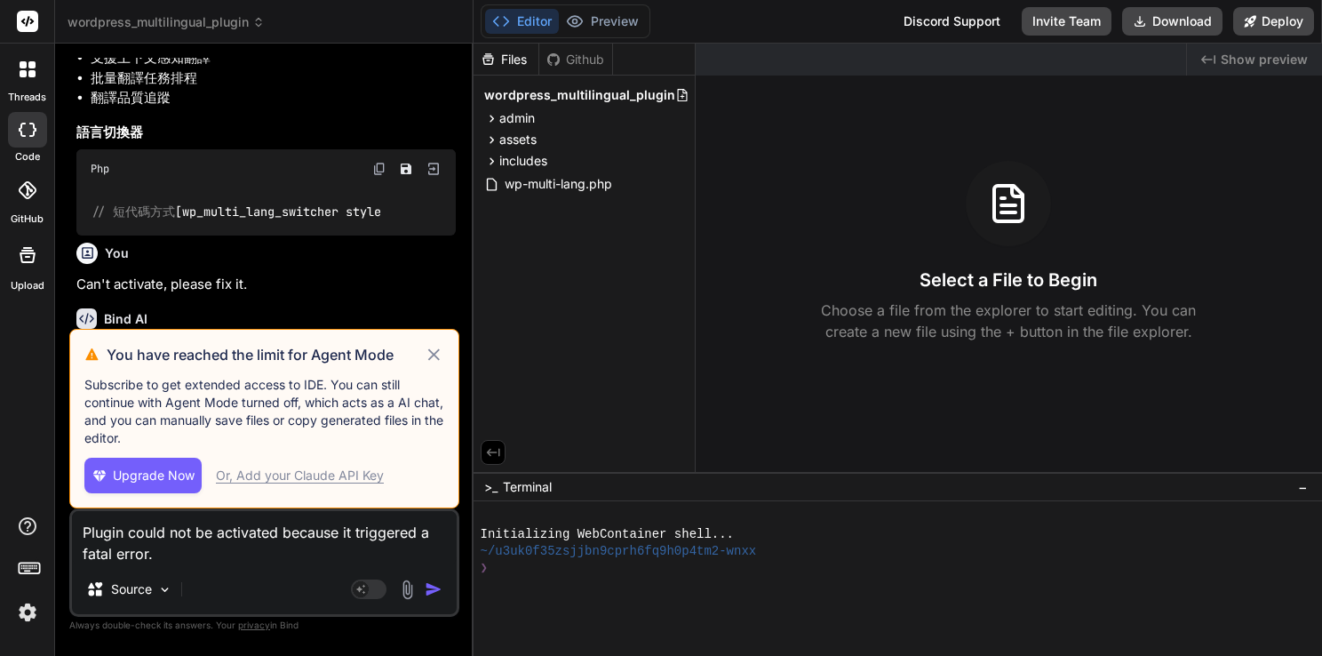
click at [287, 570] on div "Plugin could not be activated because it triggered a fatal error. Source Agent …" at bounding box center [264, 562] width 390 height 108
click at [434, 354] on icon at bounding box center [434, 354] width 20 height 21
type textarea "x"
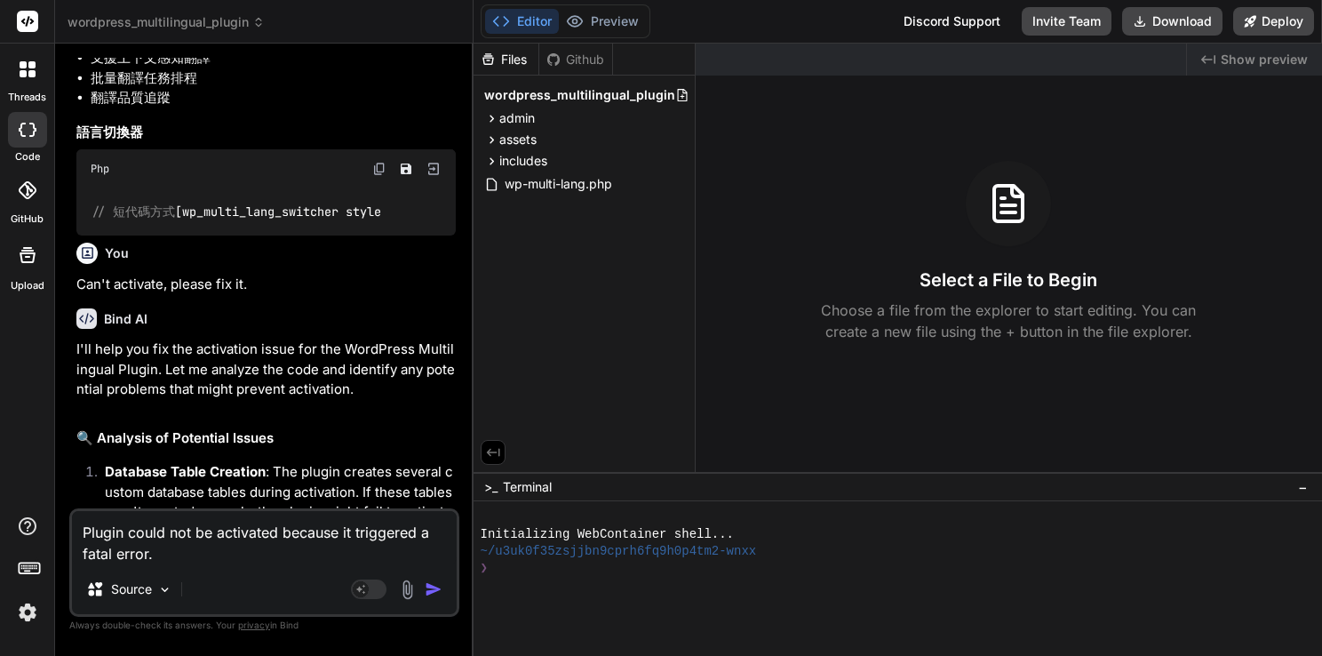
click at [199, 554] on textarea "Plugin could not be activated because it triggered a fatal error." at bounding box center [264, 537] width 385 height 53
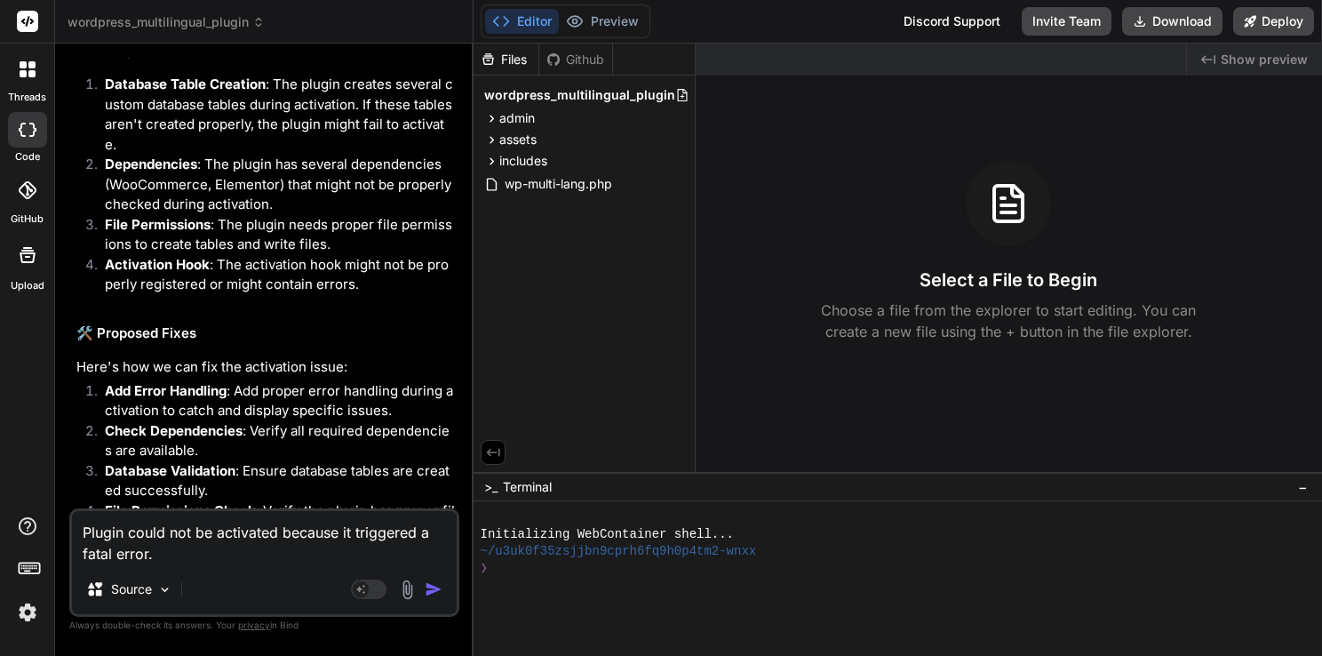
scroll to position [3388, 0]
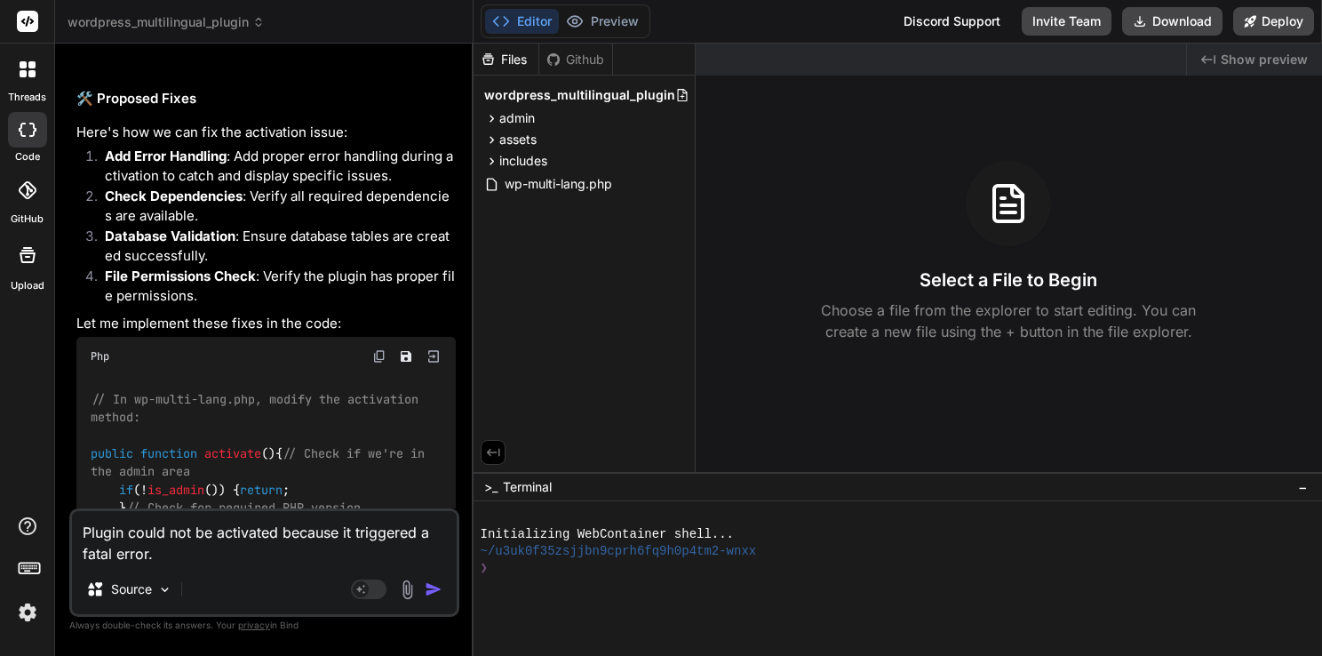
click at [85, 533] on textarea "Plugin could not be activated because it triggered a fatal error." at bounding box center [264, 537] width 385 height 53
type textarea "ㄍPlugin could not be activated because it triggered a fatal error."
type textarea "x"
type textarea "ㄐPlugin could not be activated because it triggered a fatal error."
type textarea "x"
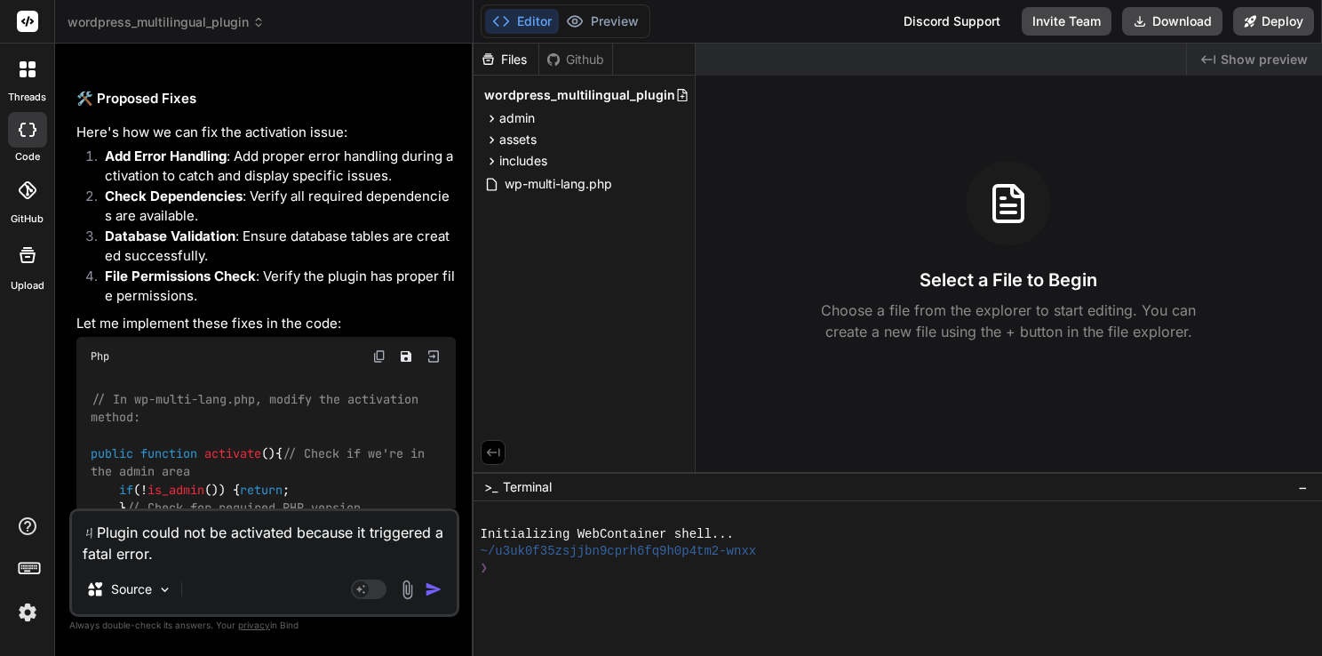
type textarea "Plugin could not be activated because it triggered a fatal error."
type textarea "x"
type textarea "ePlugin could not be activated because it triggered a fatal error."
type textarea "x"
type textarea "erPlugin could not be activated because it triggered a fatal error."
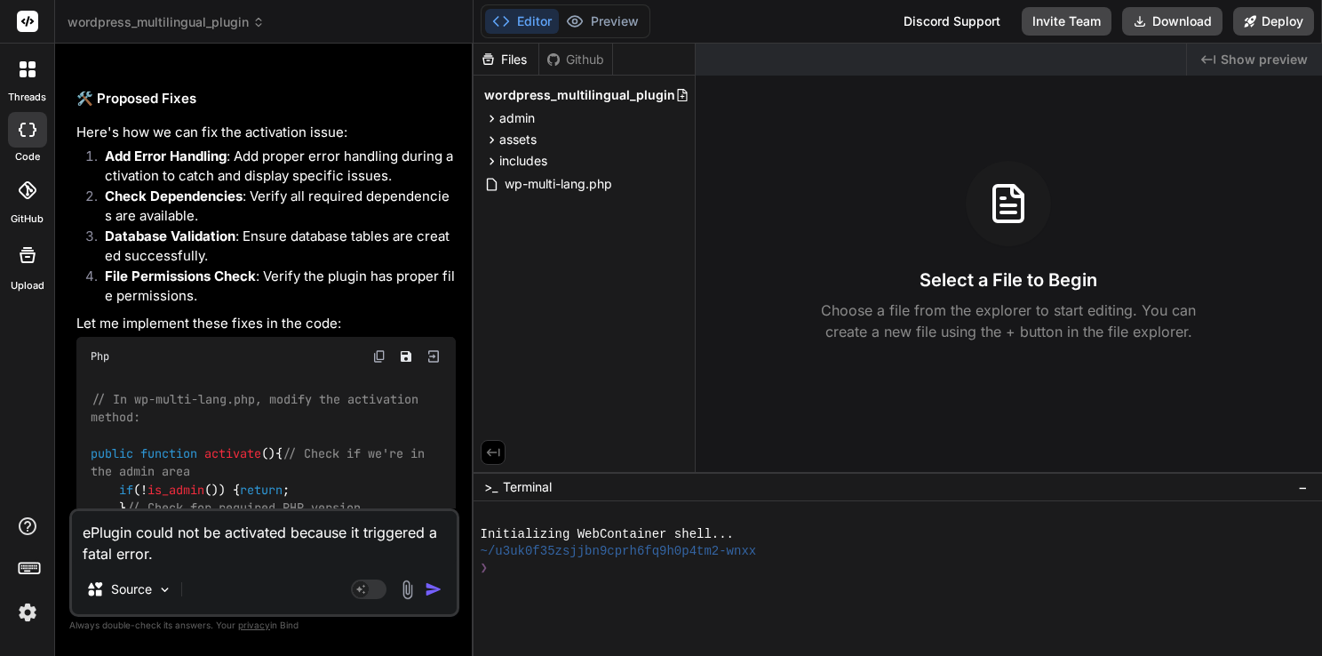
type textarea "x"
type textarea "errPlugin could not be activated because it triggered a fatal error."
type textarea "x"
type textarea "erroPlugin could not be activated because it triggered a fatal error."
type textarea "x"
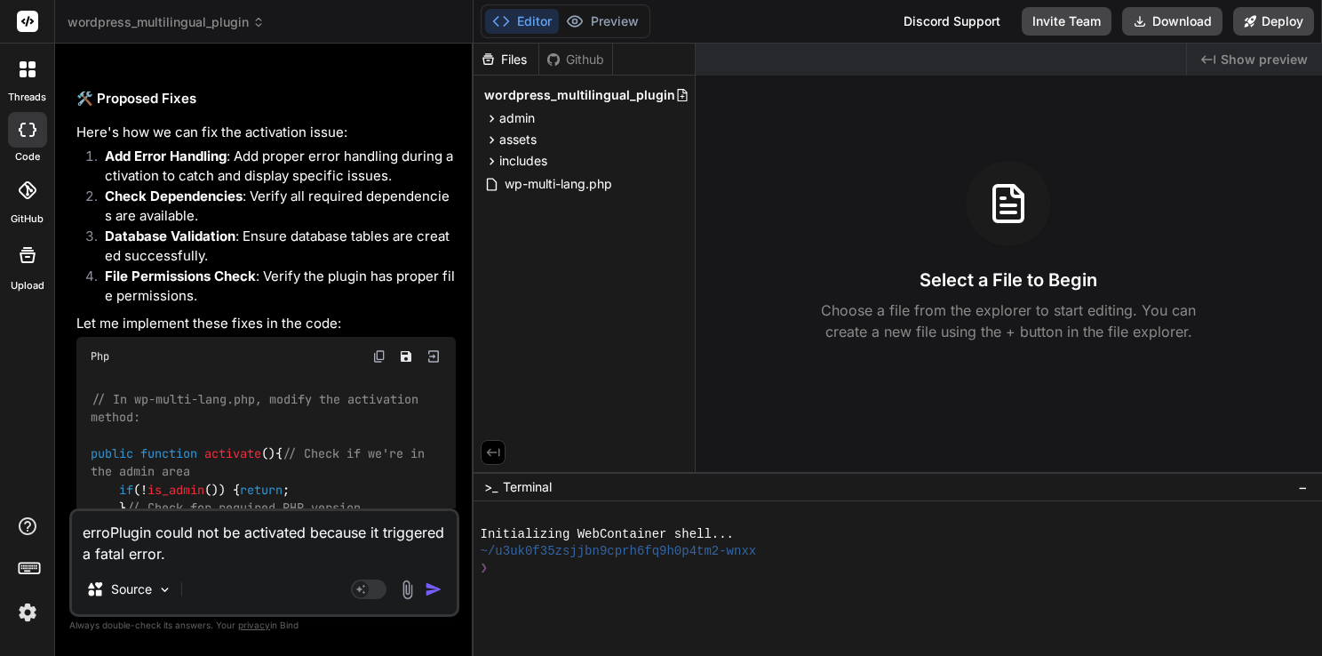
type textarea "errorPlugin could not be activated because it triggered a fatal error."
type textarea "x"
type textarea "error Plugin could not be activated because it triggered a fatal error."
type textarea "x"
type textarea "error mPlugin could not be activated because it triggered a fatal error."
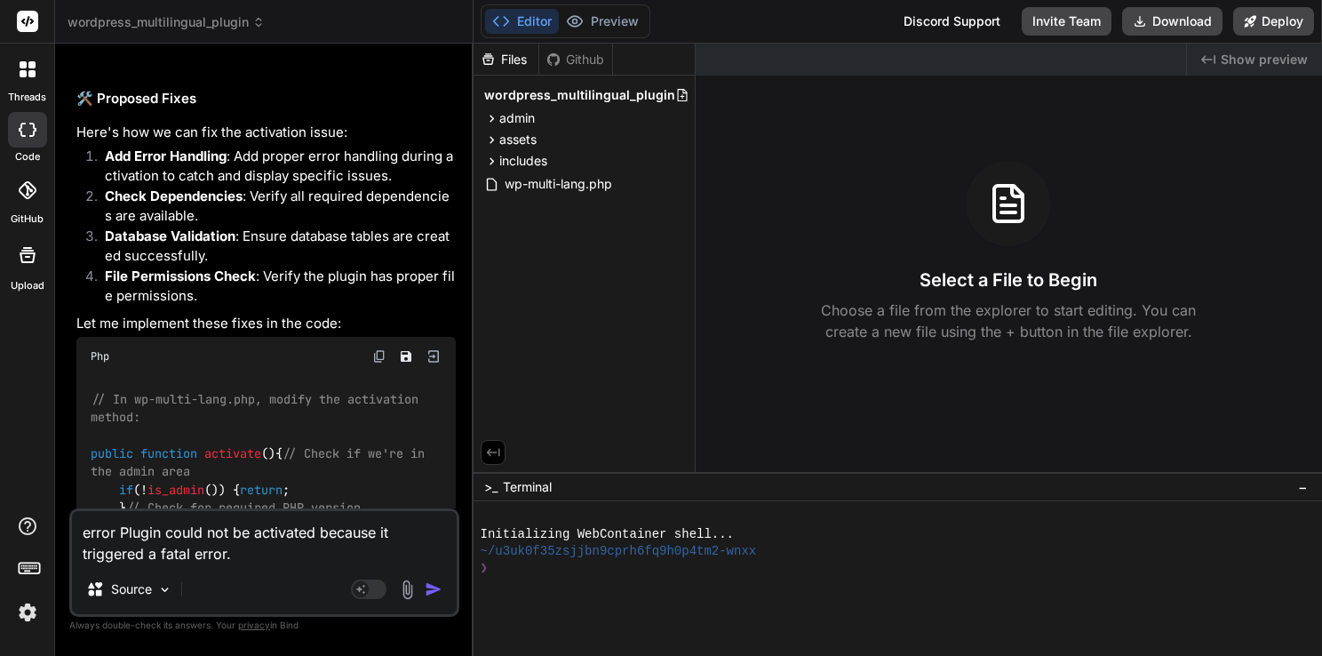
type textarea "x"
type textarea "error mePlugin could not be activated because it triggered a fatal error."
type textarea "x"
type textarea "error mesPlugin could not be activated because it triggered a fatal error."
type textarea "x"
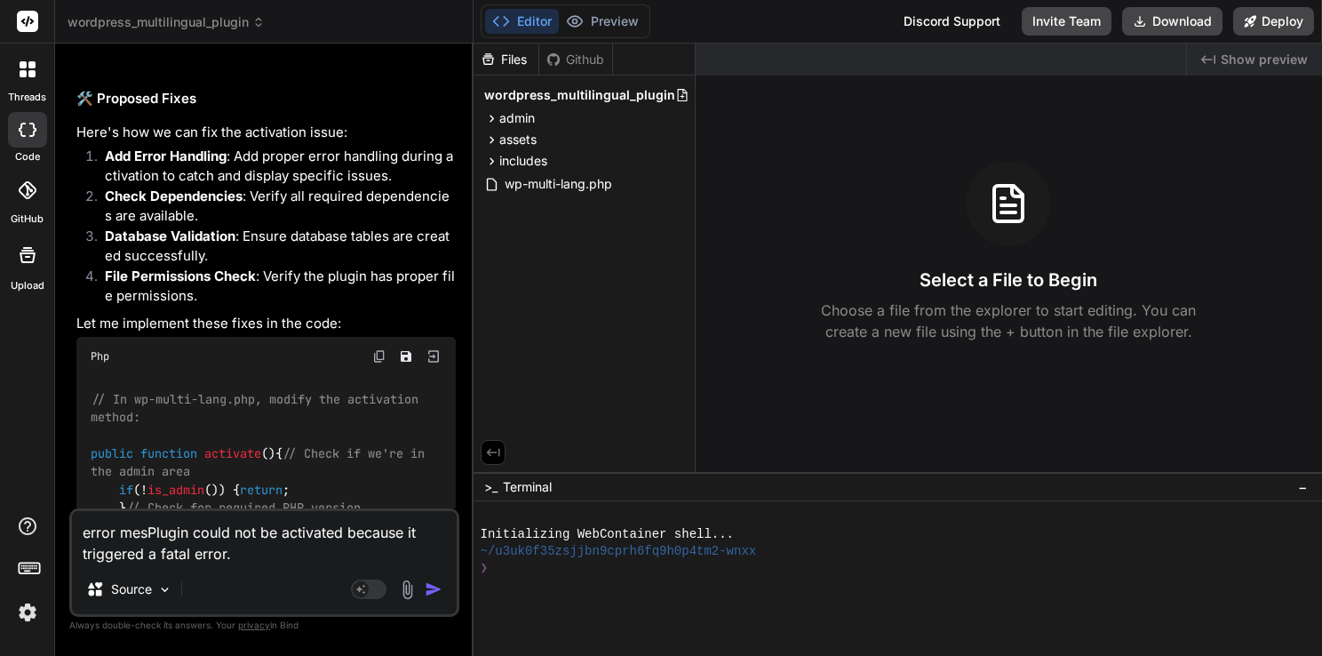
type textarea "error messPlugin could not be activated because it triggered a fatal error."
type textarea "x"
type textarea "error messaPlugin could not be activated because it triggered a fatal error."
type textarea "x"
type textarea "error messagPlugin could not be activated because it triggered a fatal error."
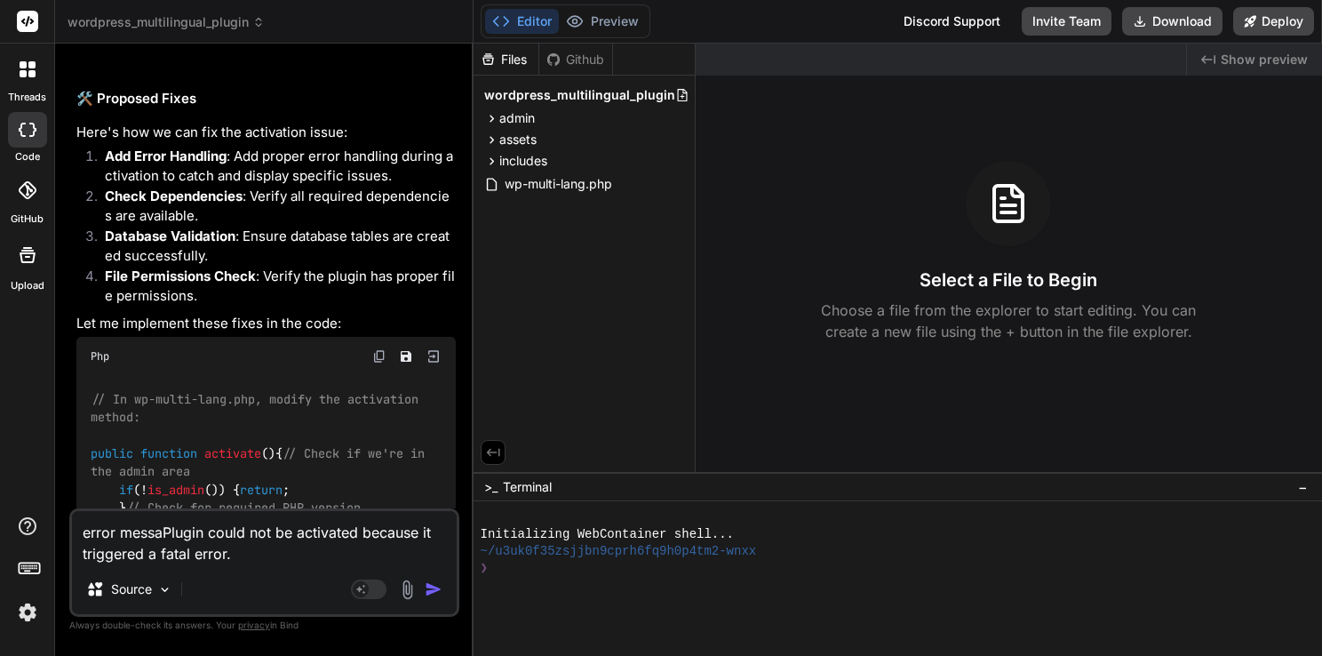
type textarea "x"
type textarea "error messagePlugin could not be activated because it triggered a fatal error."
type textarea "x"
type textarea "error message Plugin could not be activated because it triggered a fatal error."
type textarea "x"
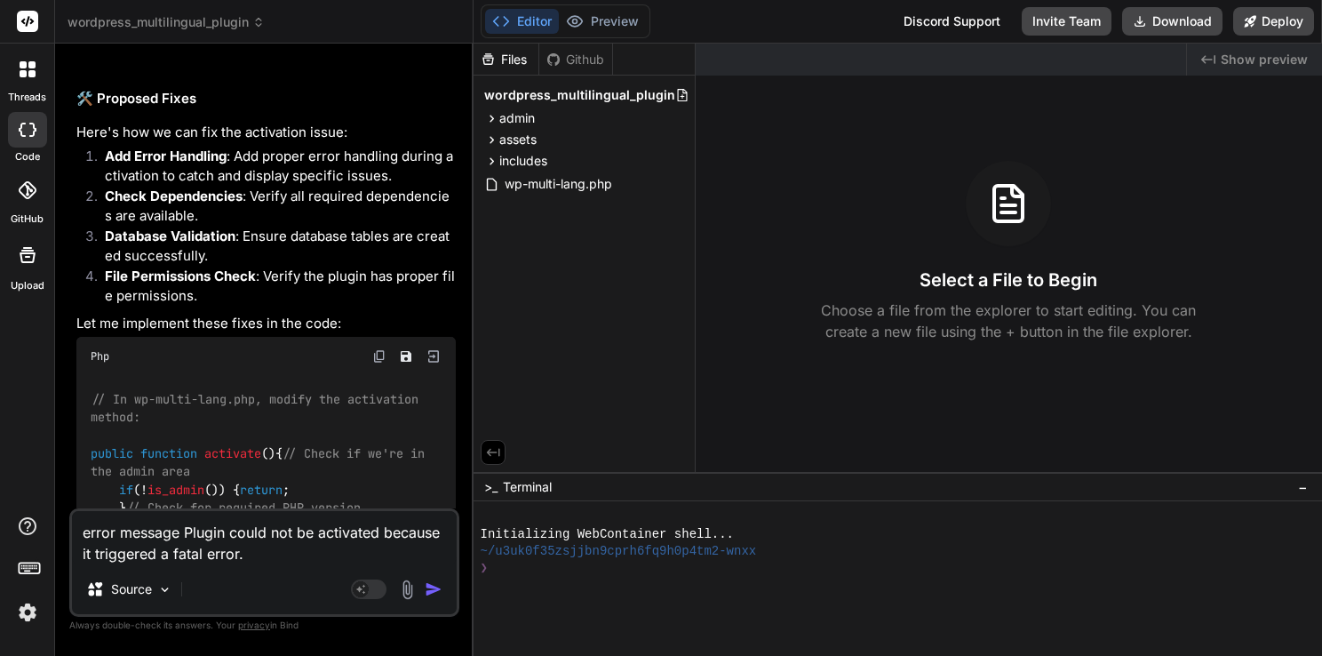
type textarea "error message iPlugin could not be activated because it triggered a fatal error."
type textarea "x"
type textarea "error message isPlugin could not be activated because it triggered a fatal erro…"
type textarea "x"
type textarea "error message is Plugin could not be activated because it triggered a fatal err…"
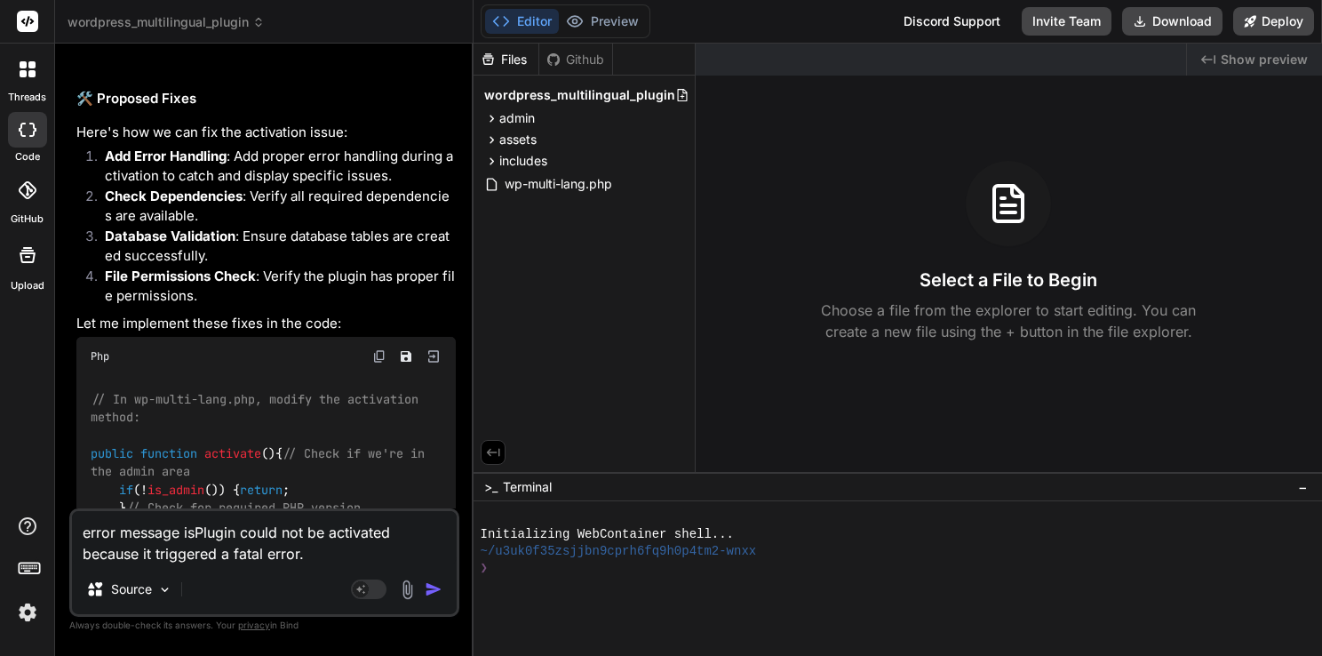
type textarea "x"
type textarea "error message isPlugin could not be activated because it triggered a fatal erro…"
type textarea "x"
type textarea "error message is:Plugin could not be activated because it triggered a fatal err…"
type textarea "x"
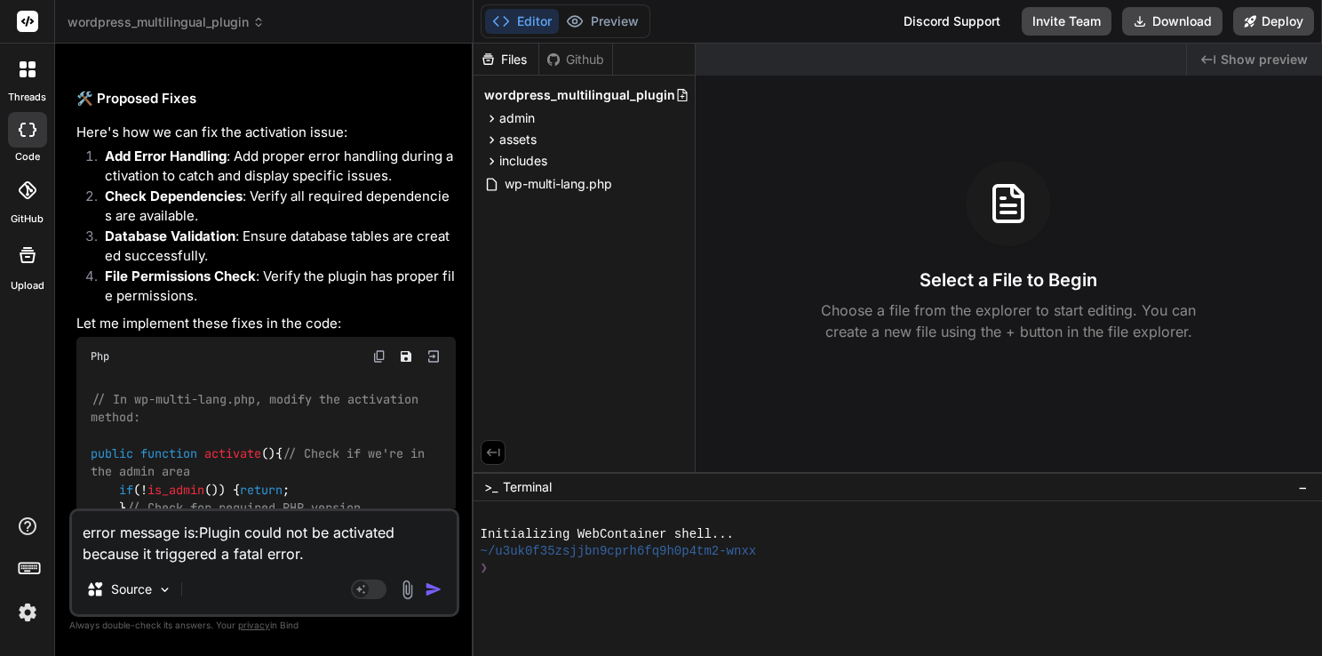
type textarea "error message is: Plugin could not be activated because it triggered a fatal er…"
type textarea "x"
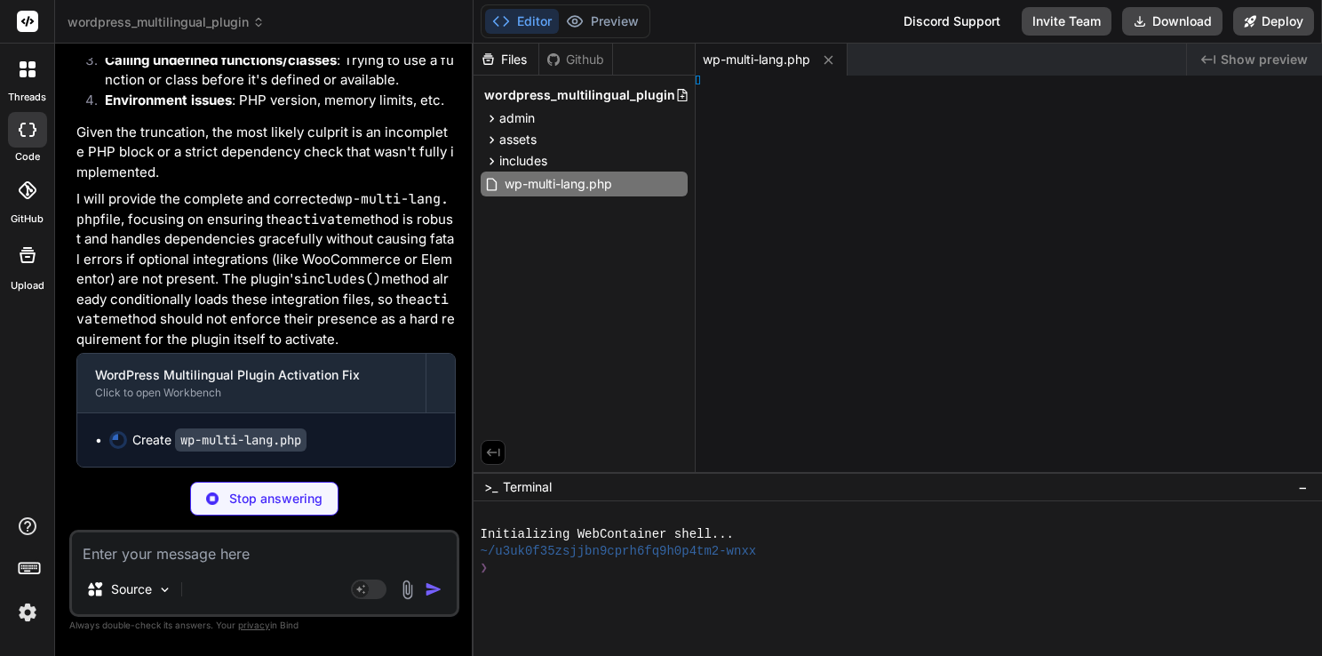
scroll to position [7017, 0]
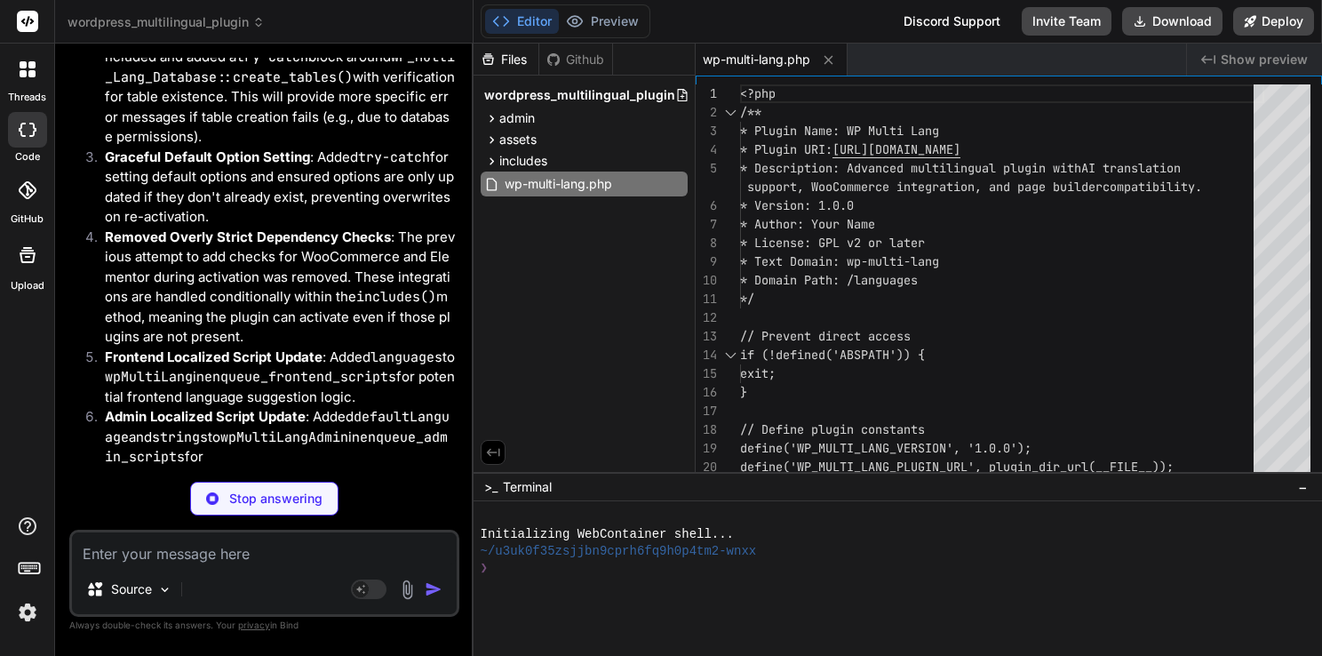
type textarea "x"
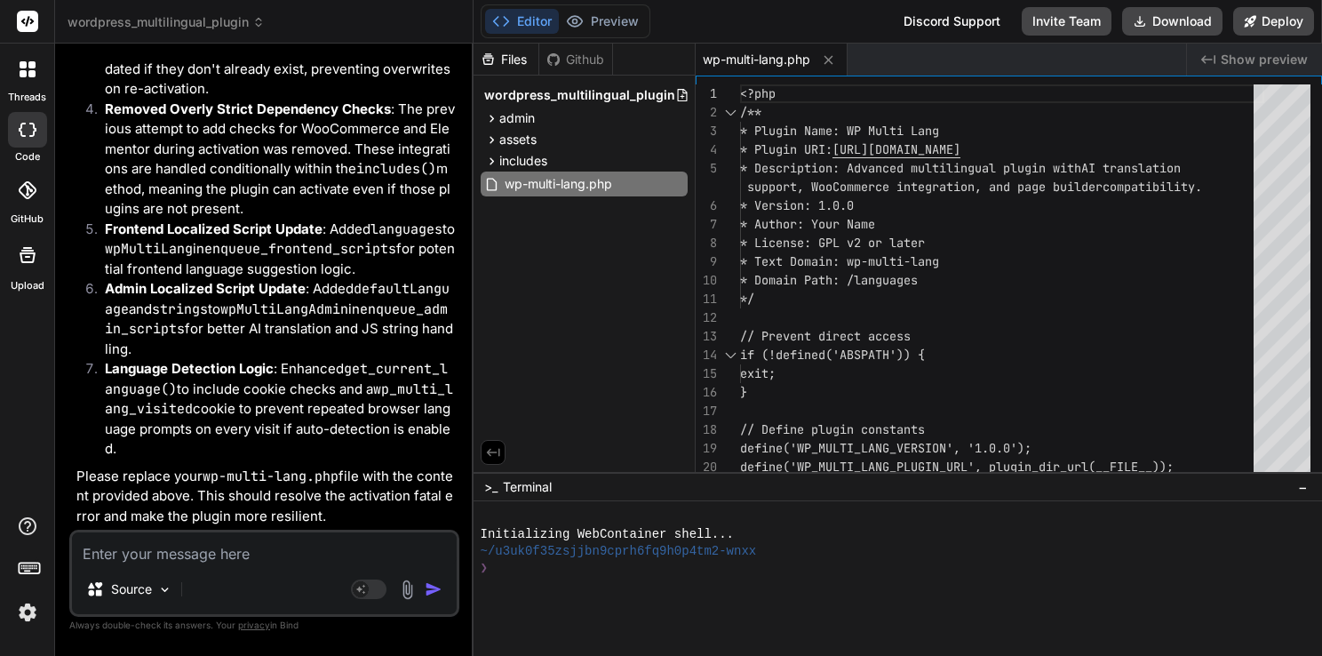
scroll to position [7697, 0]
click at [1157, 16] on button "Download" at bounding box center [1172, 21] width 100 height 28
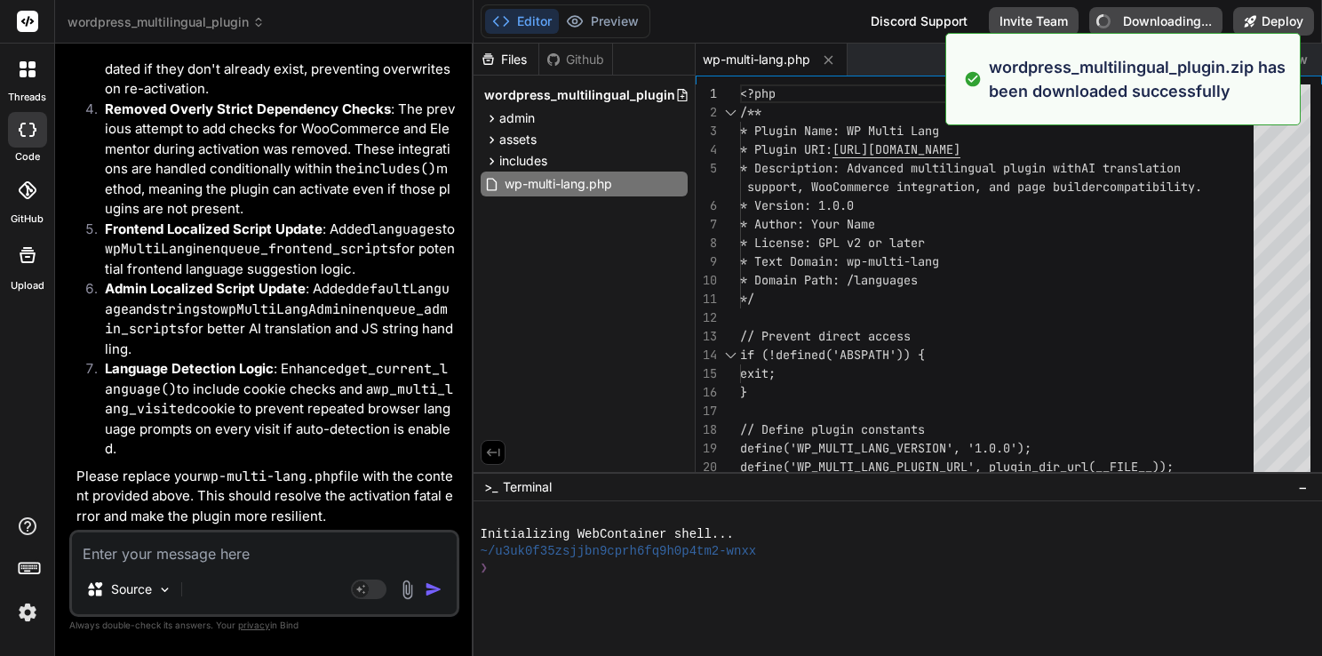
type textarea "x"
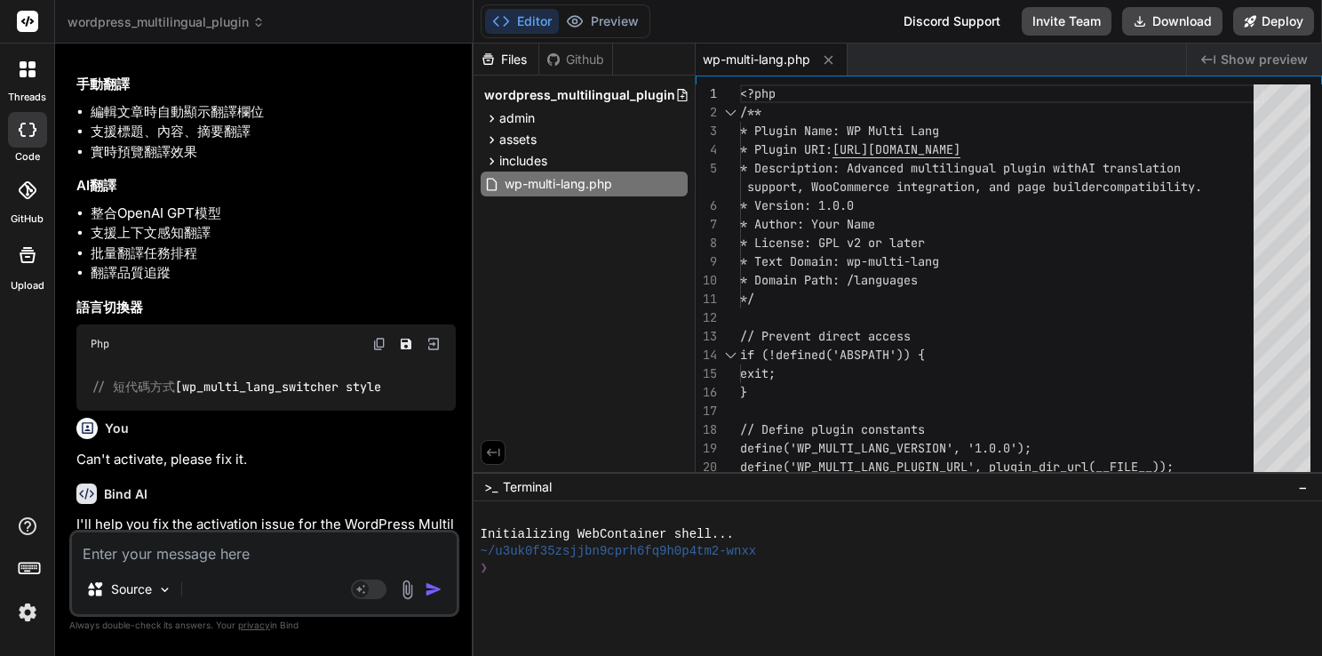
scroll to position [2366, 0]
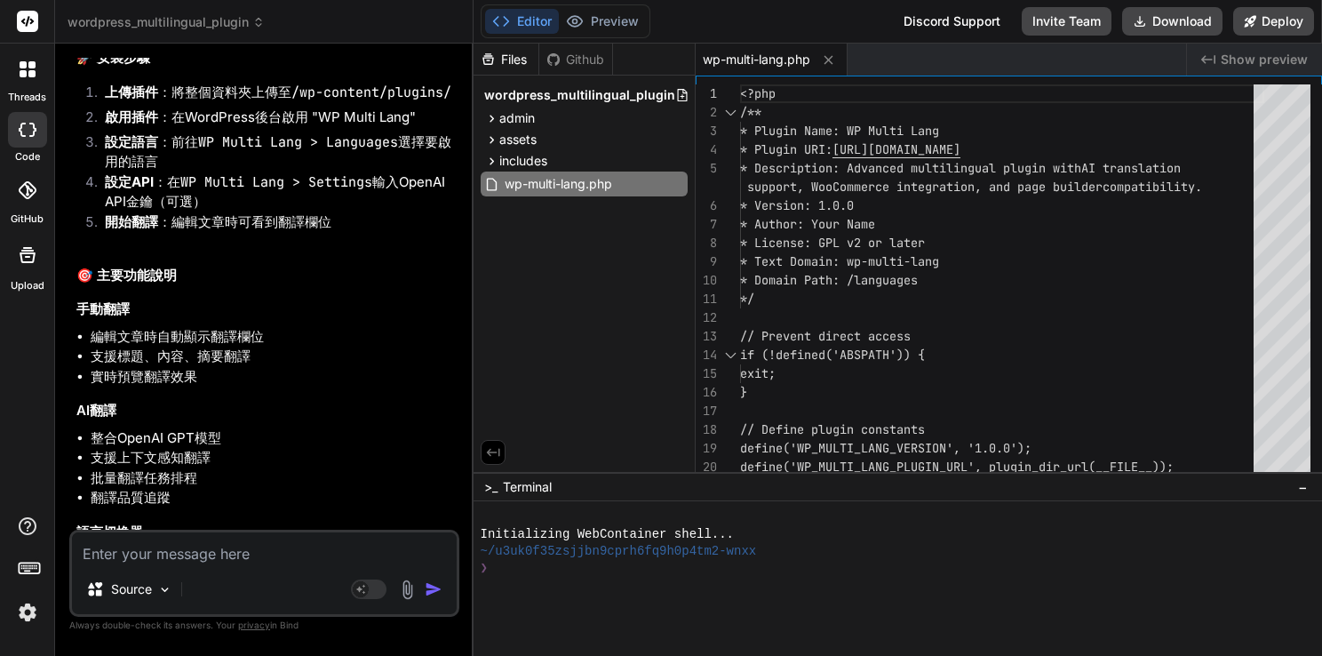
click at [20, 73] on icon at bounding box center [23, 73] width 7 height 7
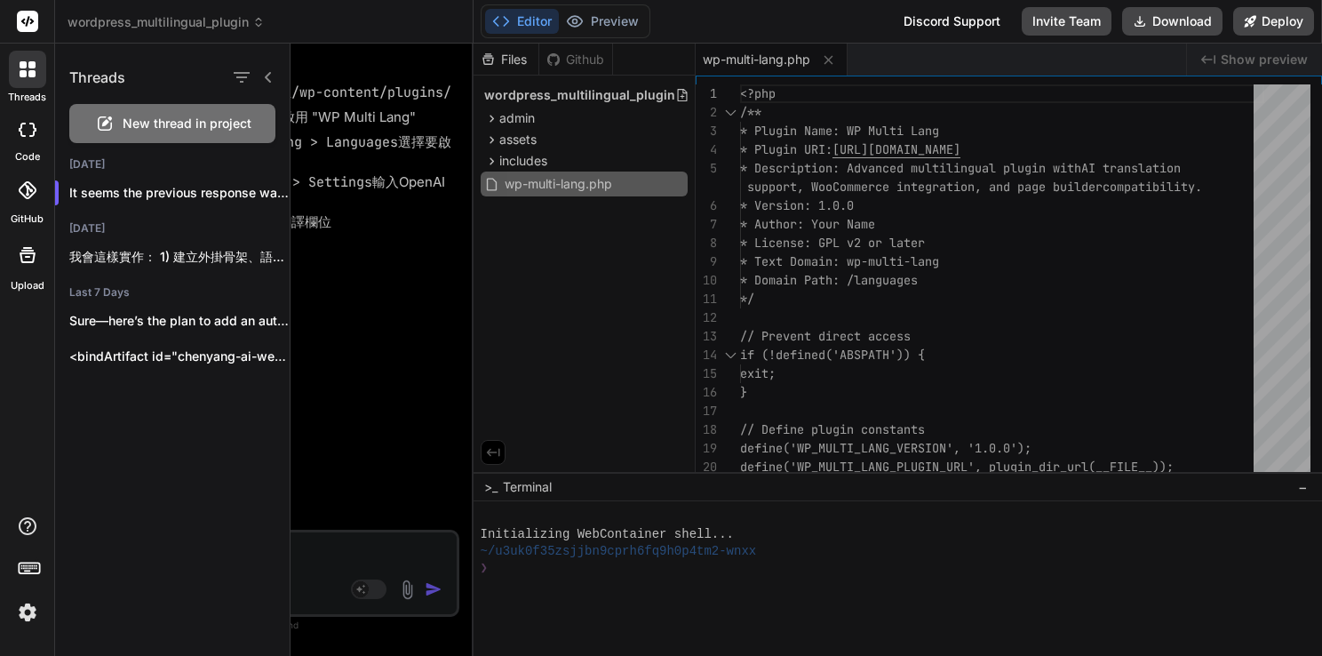
click at [142, 79] on div "Threads" at bounding box center [172, 74] width 235 height 60
click at [33, 23] on rect at bounding box center [27, 21] width 21 height 21
click at [28, 63] on icon at bounding box center [31, 64] width 7 height 7
click at [167, 29] on span "wordpress_multilingual_plugin" at bounding box center [166, 22] width 197 height 18
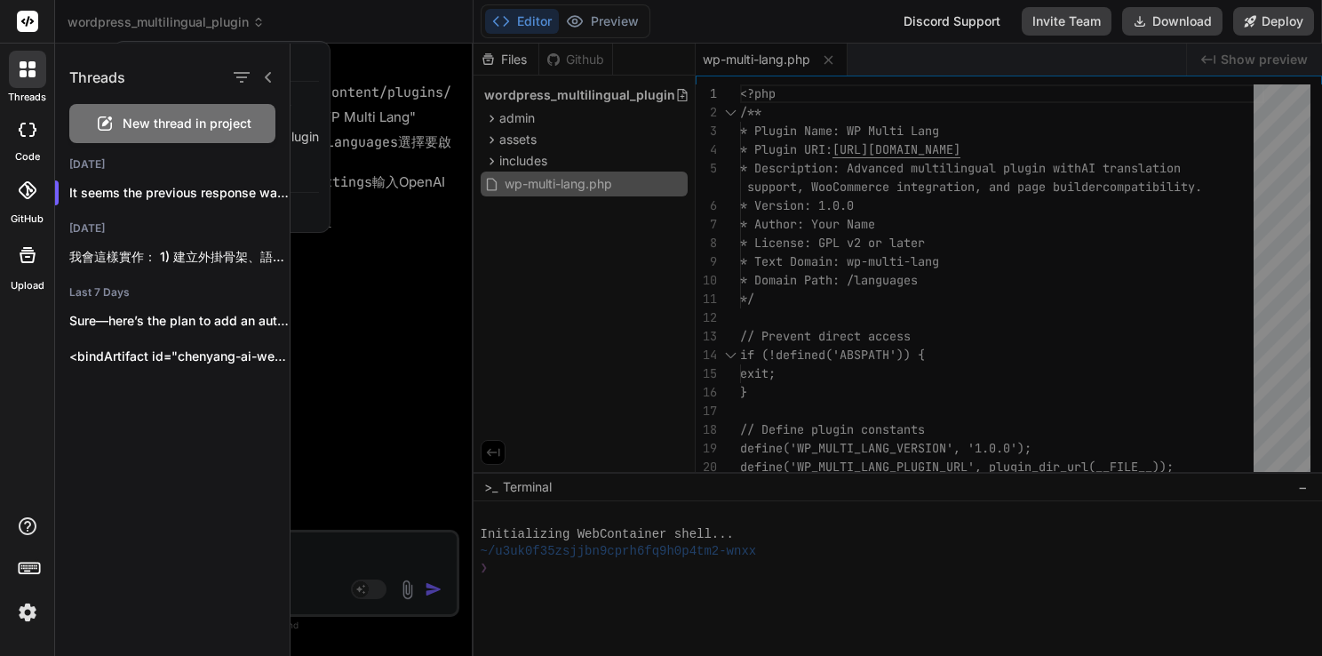
click at [167, 29] on div at bounding box center [661, 328] width 1322 height 656
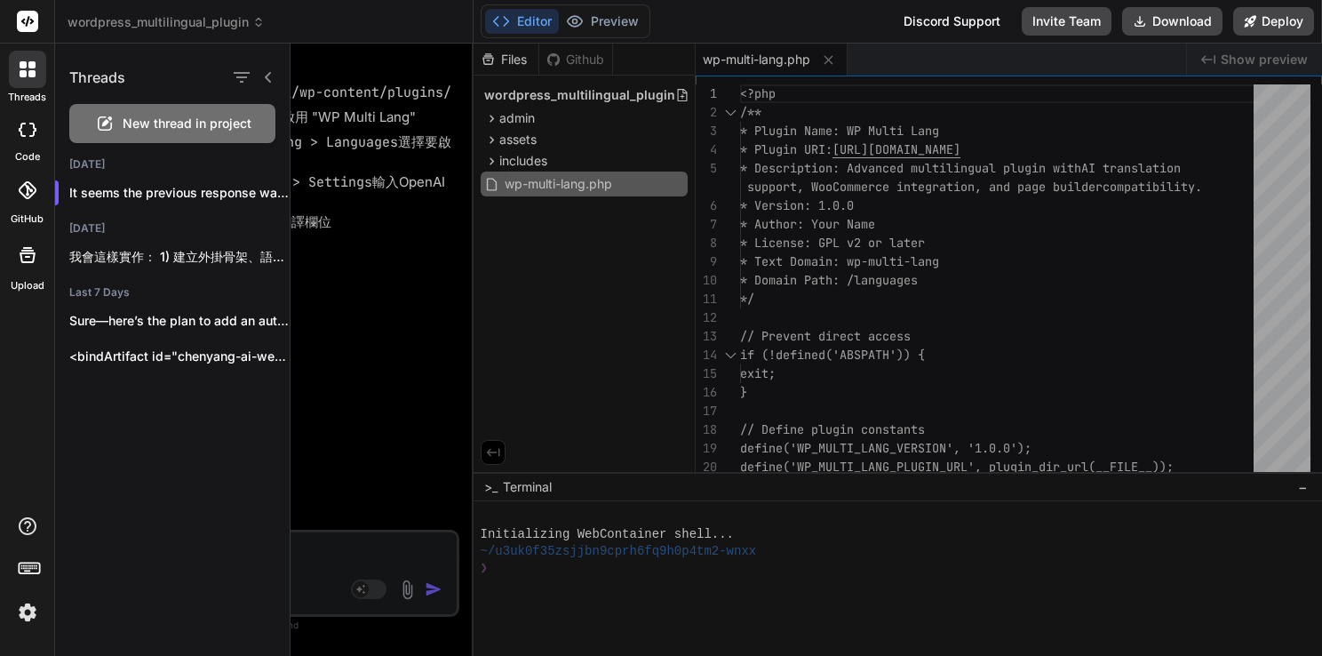
click at [313, 30] on div "wordpress_multilingual_plugin" at bounding box center [264, 22] width 393 height 18
click at [270, 67] on div at bounding box center [252, 77] width 46 height 25
click at [22, 72] on icon at bounding box center [23, 73] width 7 height 7
click at [1, 343] on div "threads code GitHub Upload" at bounding box center [27, 328] width 55 height 656
click at [36, 615] on img at bounding box center [27, 612] width 30 height 30
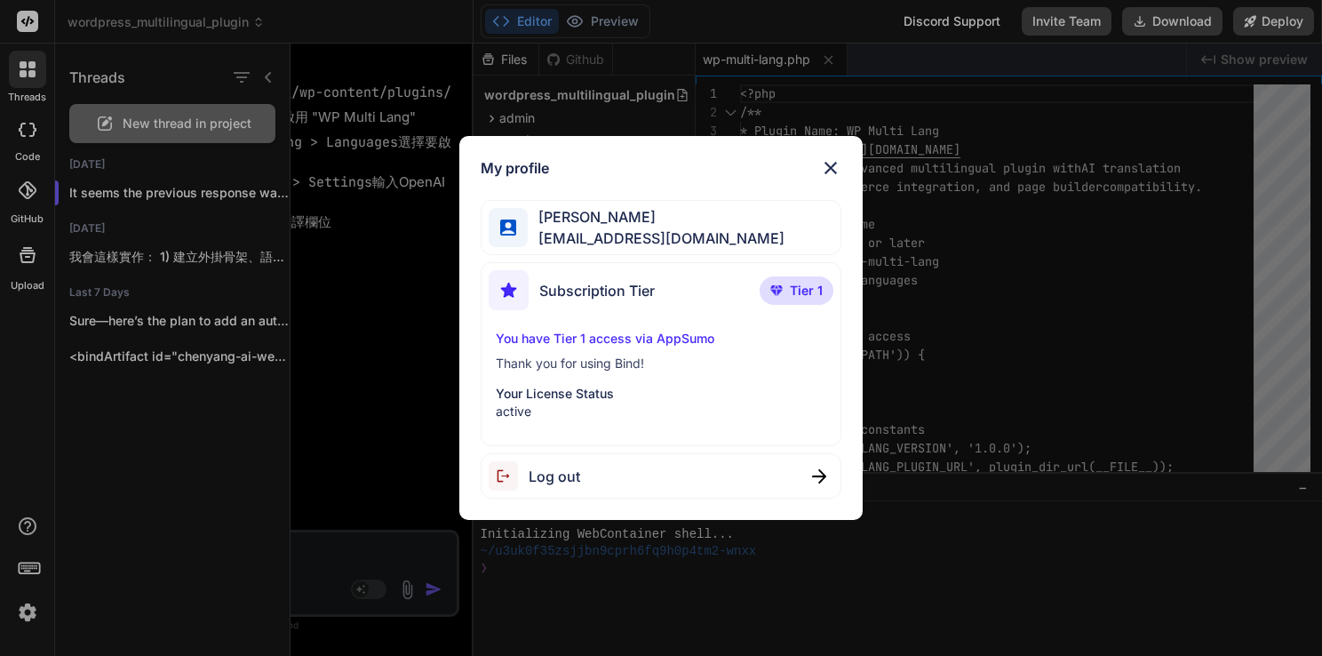
click at [833, 169] on img at bounding box center [830, 167] width 21 height 21
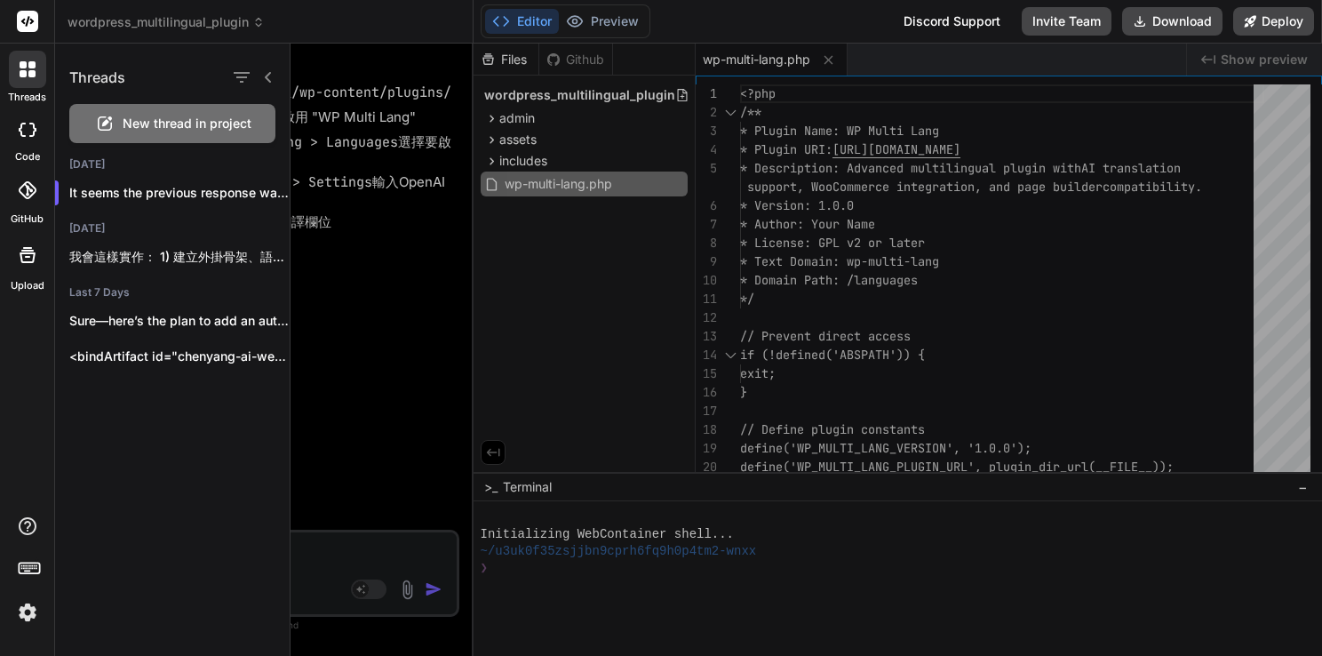
click at [437, 306] on div at bounding box center [807, 350] width 1032 height 612
